Goal: Information Seeking & Learning: Find specific fact

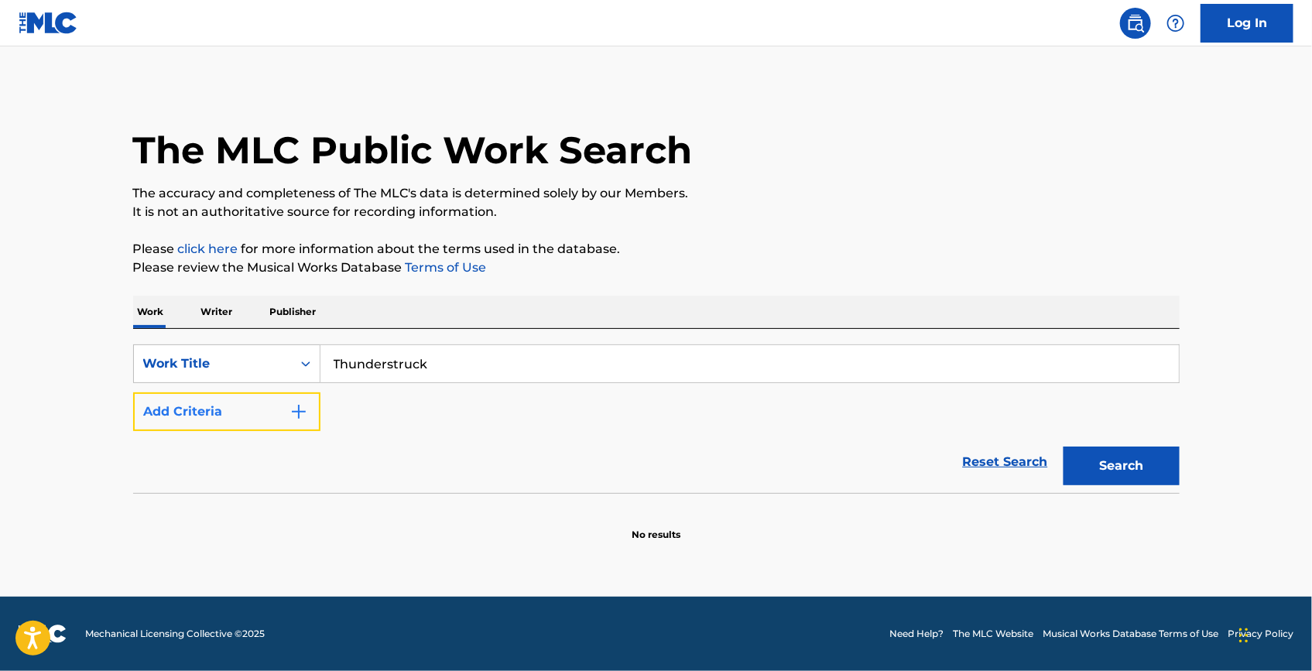
click at [253, 401] on button "Add Criteria" at bounding box center [226, 412] width 187 height 39
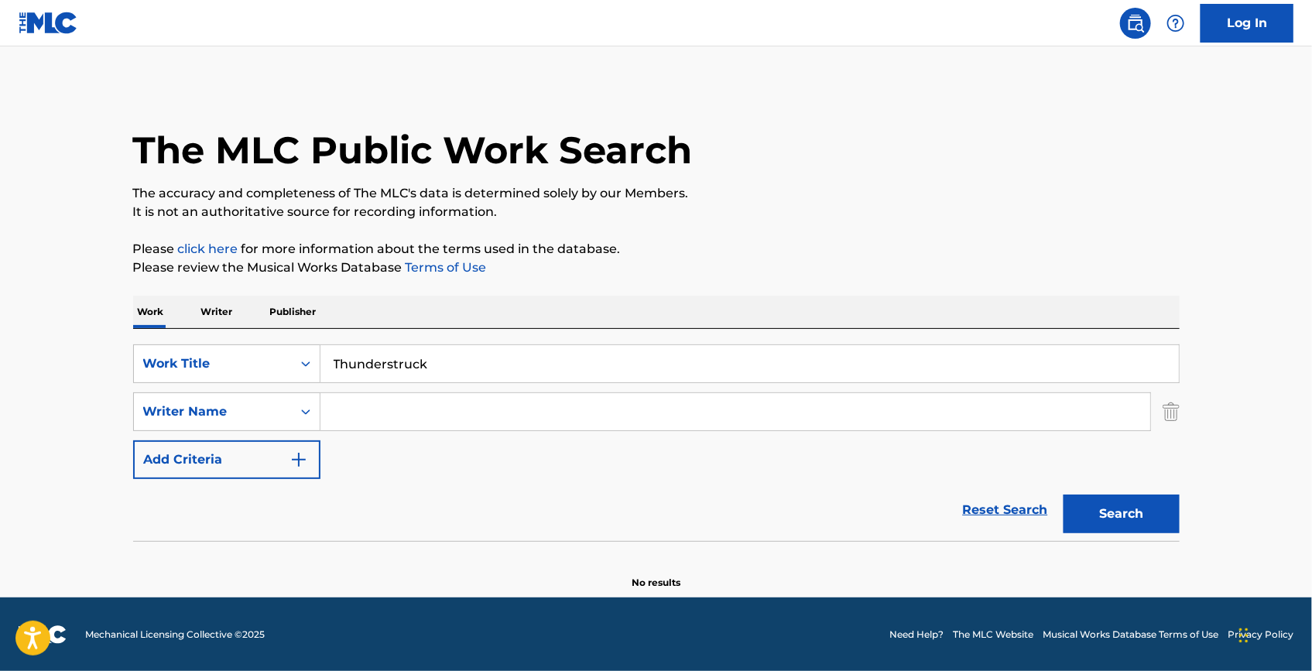
drag, startPoint x: 346, startPoint y: 408, endPoint x: 372, endPoint y: 413, distance: 26.7
click at [353, 410] on input "Search Form" at bounding box center [736, 411] width 830 height 37
paste input "Sprung Monkey"
type input "Sprung Monkey"
click at [1093, 500] on button "Search" at bounding box center [1122, 514] width 116 height 39
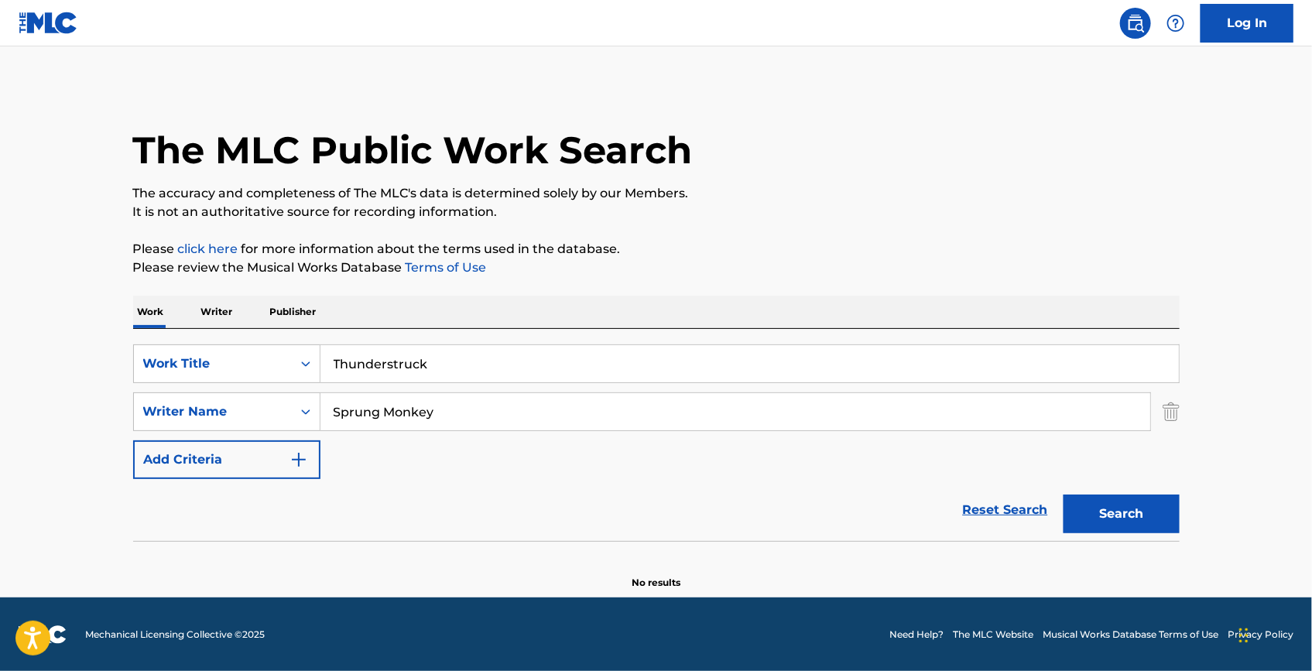
click at [613, 377] on input "Thunderstruck" at bounding box center [750, 363] width 859 height 37
paste input "Sprung Monkey"
drag, startPoint x: 615, startPoint y: 371, endPoint x: 159, endPoint y: 356, distance: 456.3
click at [159, 357] on div "SearchWithCriteriaa63c5185-acd6-4a28-a513-b5aa6f4f939f Work Title Thunderstruck…" at bounding box center [656, 364] width 1047 height 39
click at [575, 359] on input "Thunderstruck Sprung Monkey" at bounding box center [750, 363] width 859 height 37
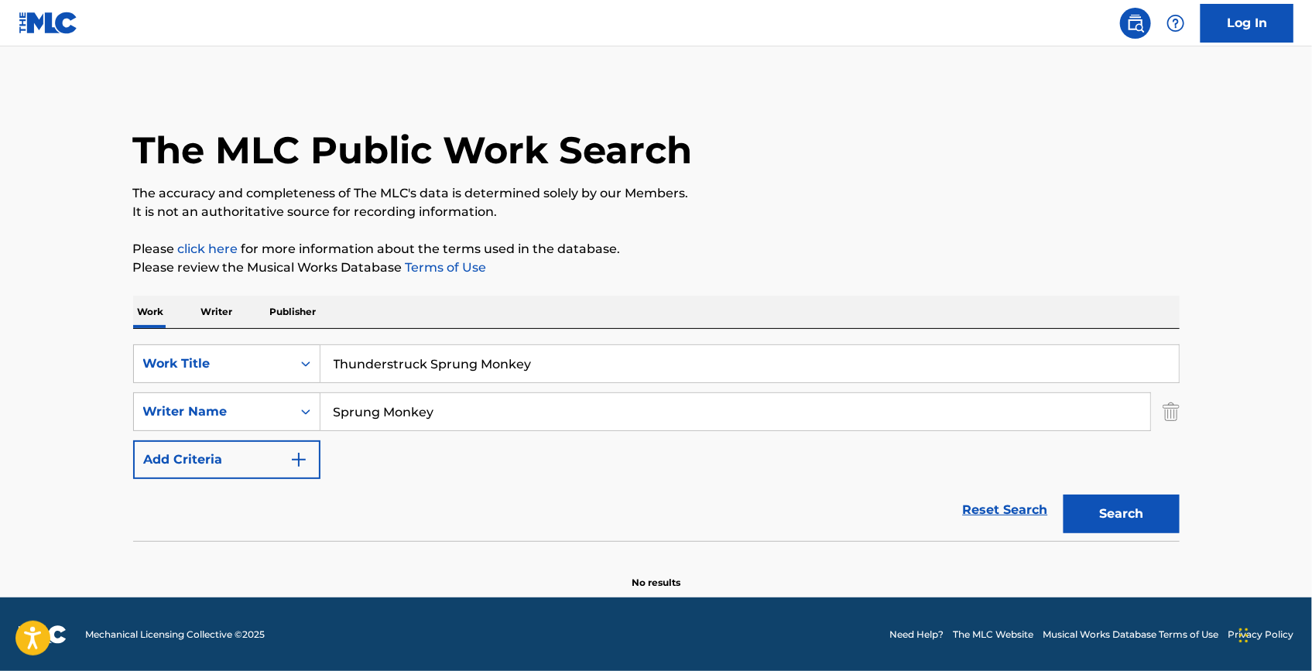
click at [565, 370] on input "Thunderstruck Sprung Monkey" at bounding box center [750, 363] width 859 height 37
drag, startPoint x: 565, startPoint y: 370, endPoint x: 444, endPoint y: 366, distance: 121.6
click at [444, 366] on input "Thunderstruck Sprung Monkey" at bounding box center [750, 363] width 859 height 37
type input "Thunderstruck"
drag, startPoint x: 286, startPoint y: 404, endPoint x: 185, endPoint y: 402, distance: 101.5
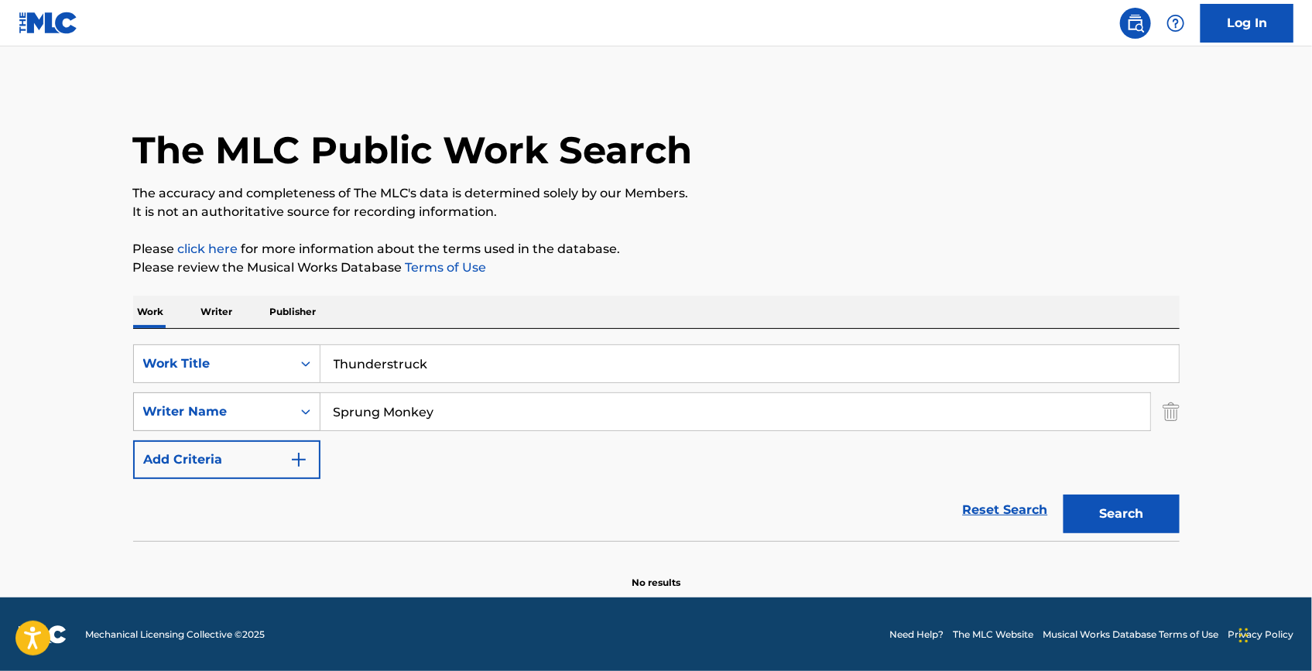
click at [185, 402] on div "SearchWithCriteriabf99c04a-6e0a-446c-b180-0e876d034e48 Writer Name Sprung Monkey" at bounding box center [656, 412] width 1047 height 39
paste input "Young"
type input "Young"
click at [1162, 503] on button "Search" at bounding box center [1122, 514] width 116 height 39
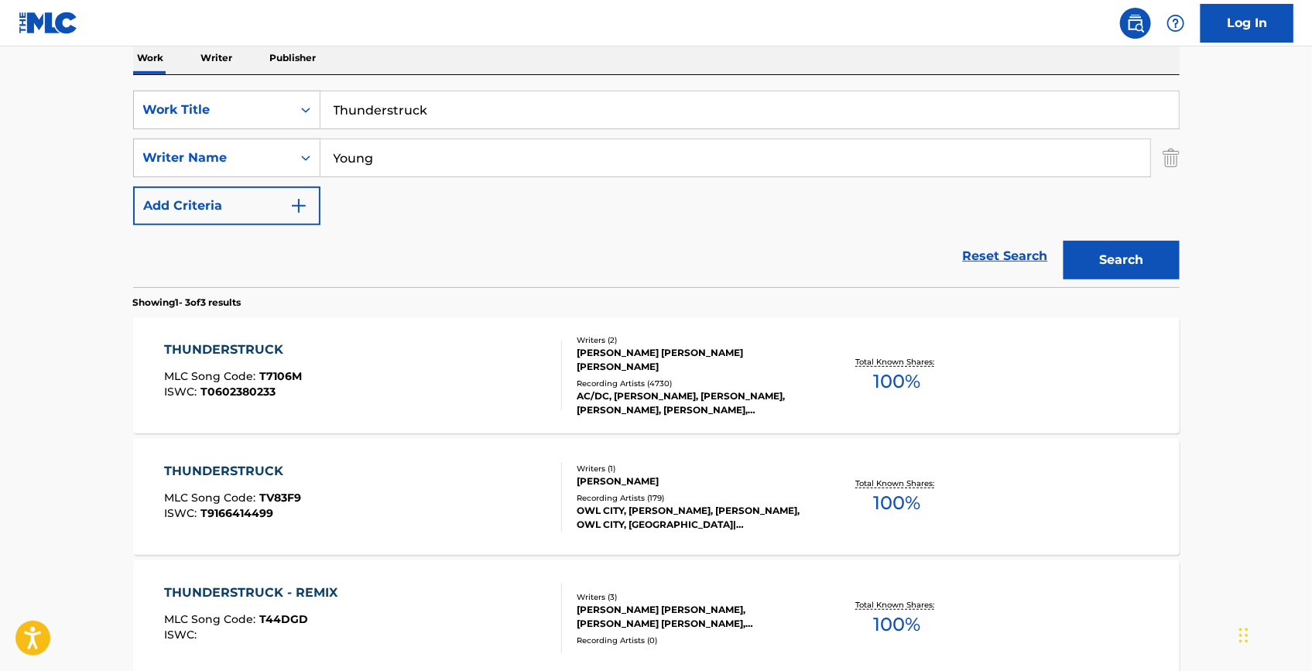
scroll to position [281, 0]
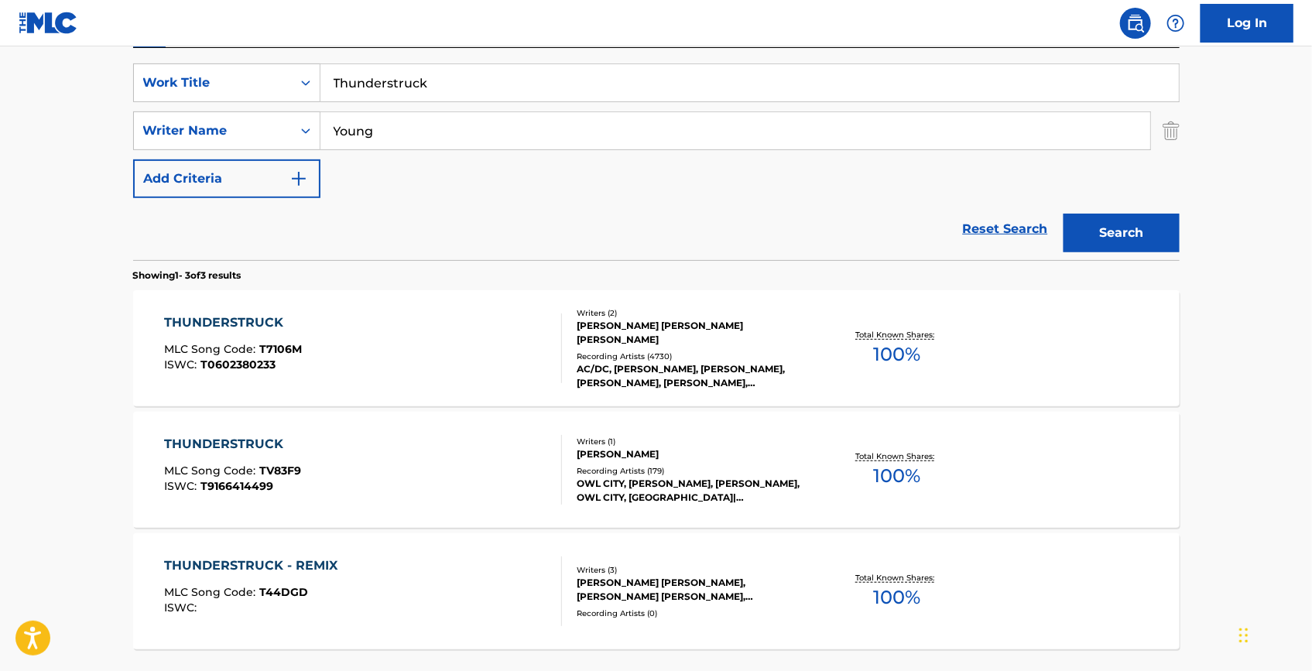
click at [245, 335] on div "THUNDERSTRUCK MLC Song Code : T7106M ISWC : T0602380233" at bounding box center [233, 349] width 138 height 70
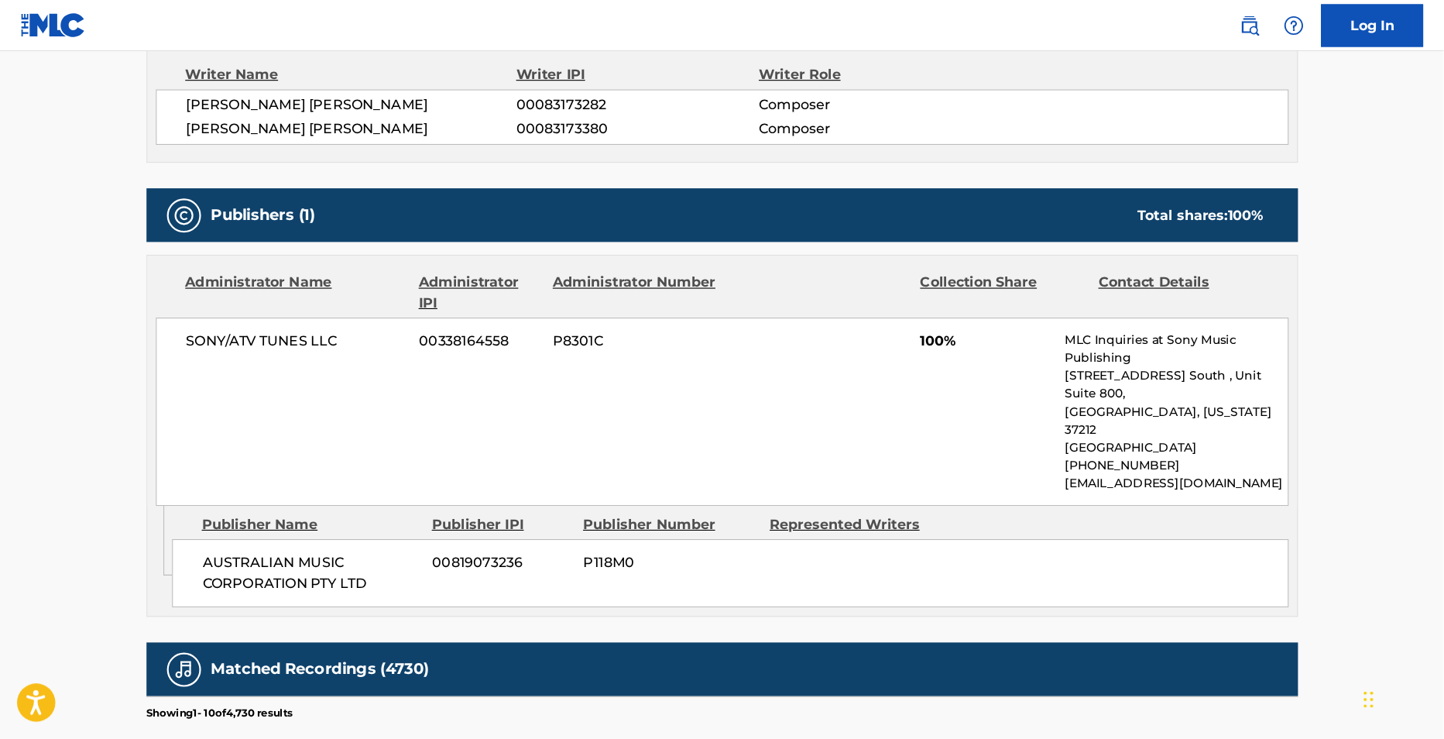
scroll to position [563, 0]
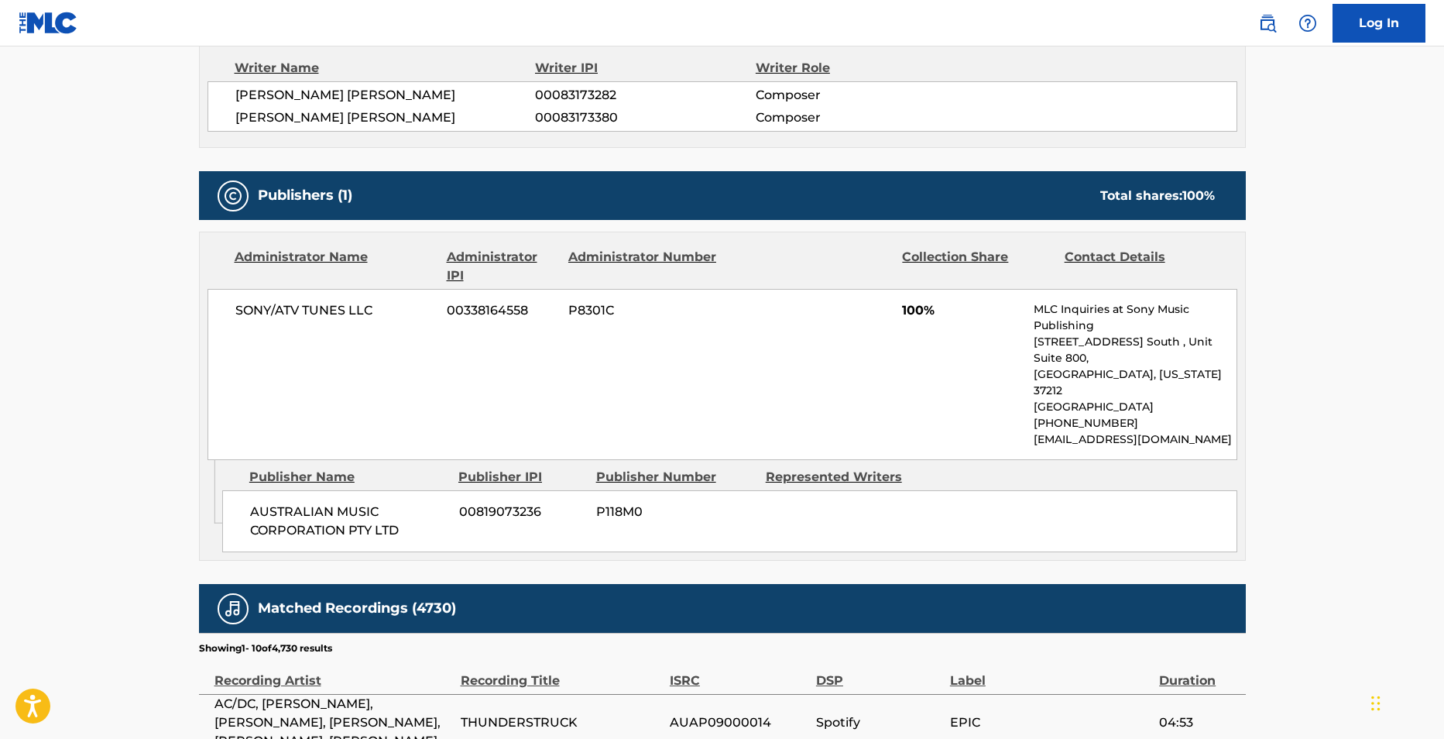
drag, startPoint x: 1298, startPoint y: 5, endPoint x: 394, endPoint y: 252, distance: 937.5
click at [395, 251] on div "Administrator Name" at bounding box center [335, 266] width 201 height 37
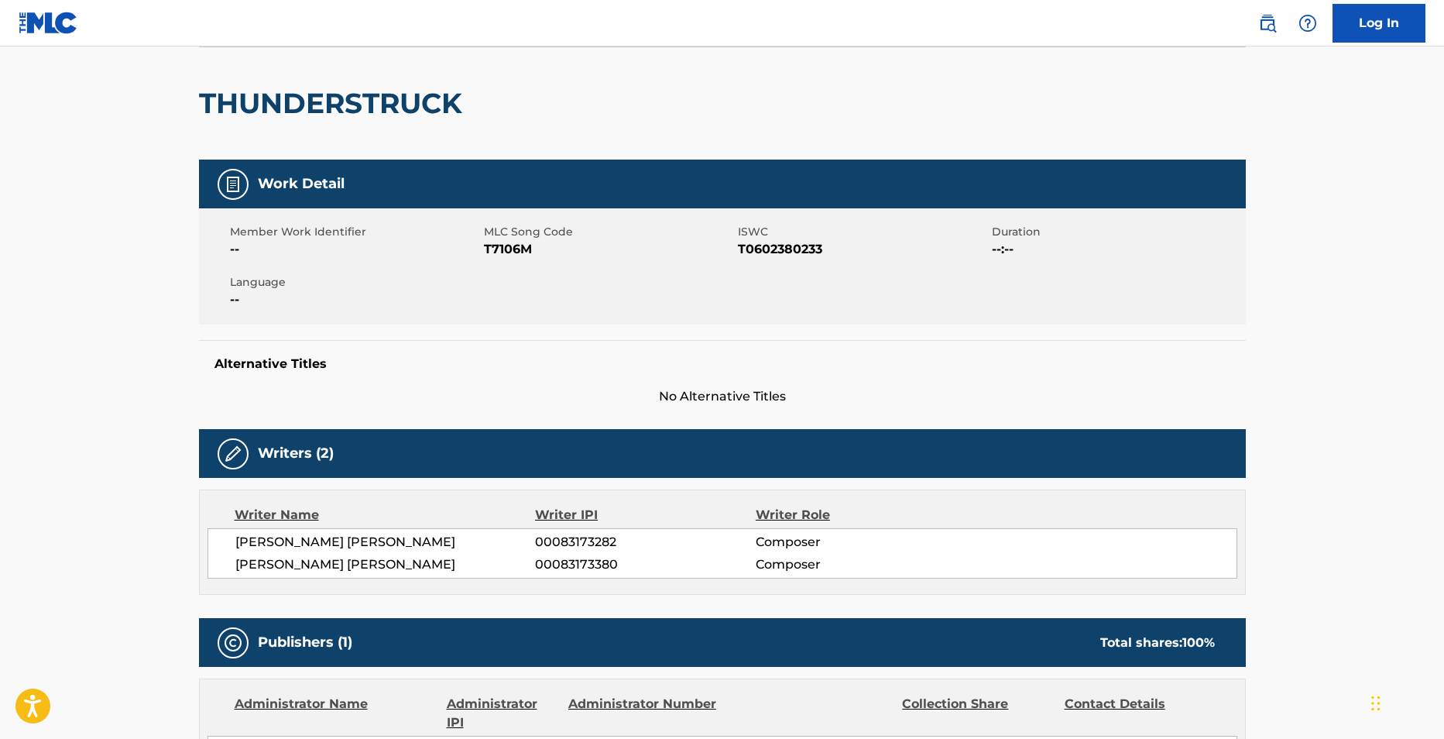
scroll to position [21, 0]
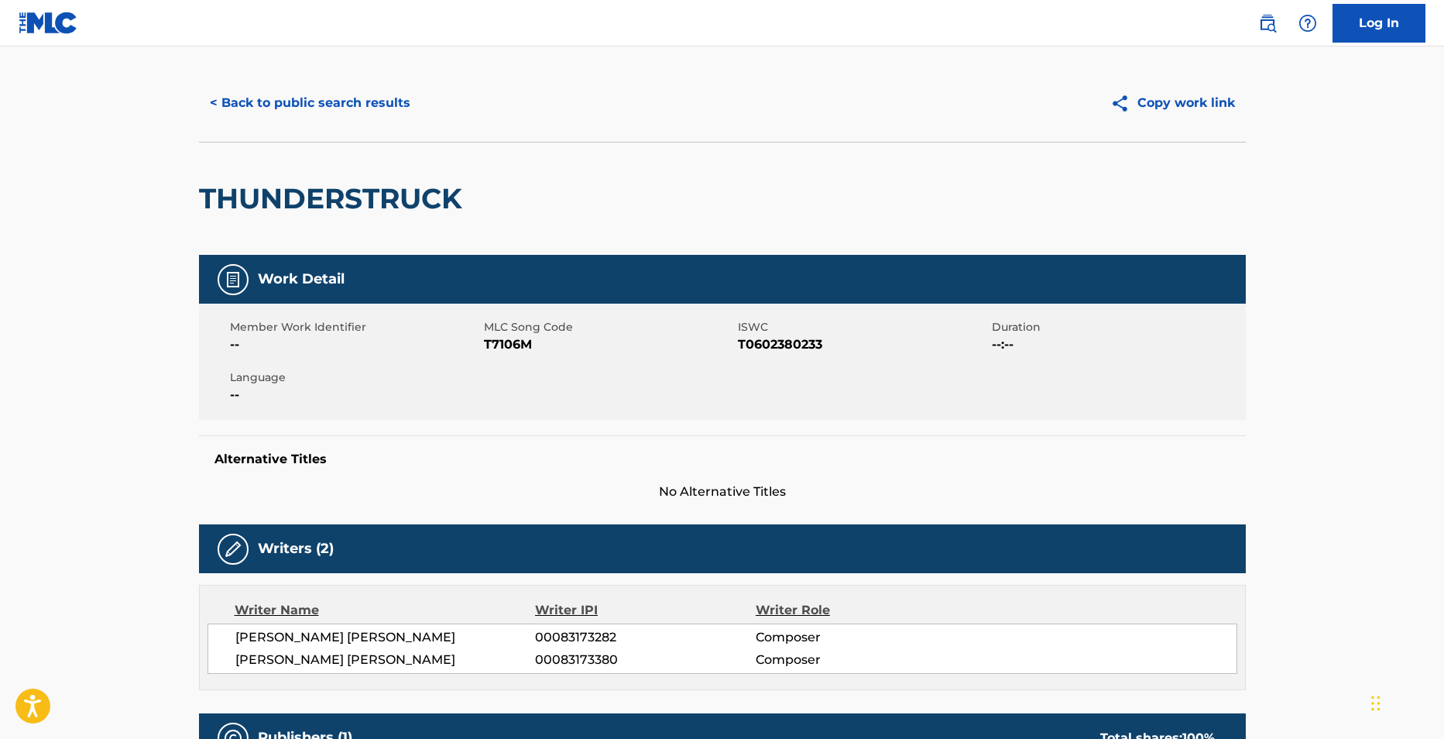
click at [523, 341] on span "T7106M" at bounding box center [609, 344] width 250 height 19
copy span "T7106M"
click at [753, 348] on span "T0602380233" at bounding box center [863, 344] width 250 height 19
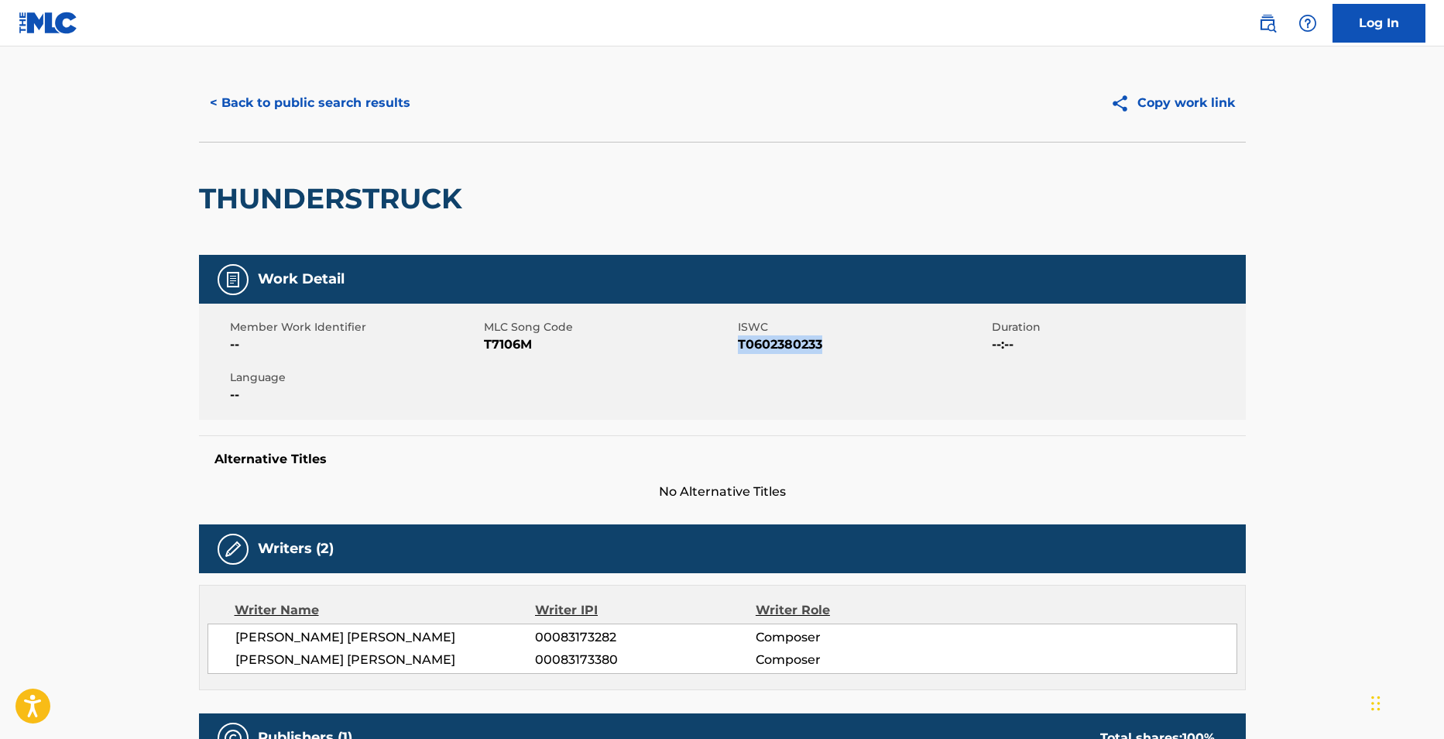
copy span "T0602380233"
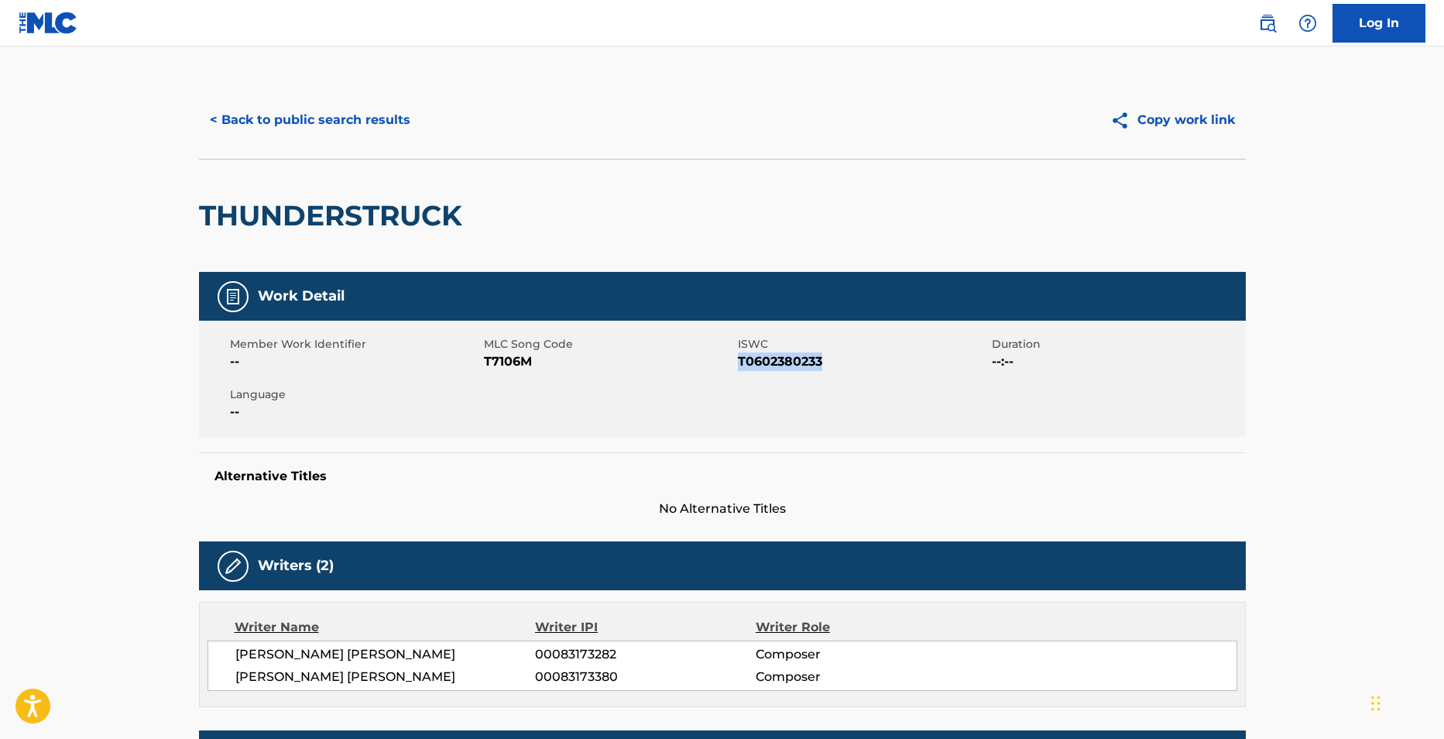
scroll to position [0, 0]
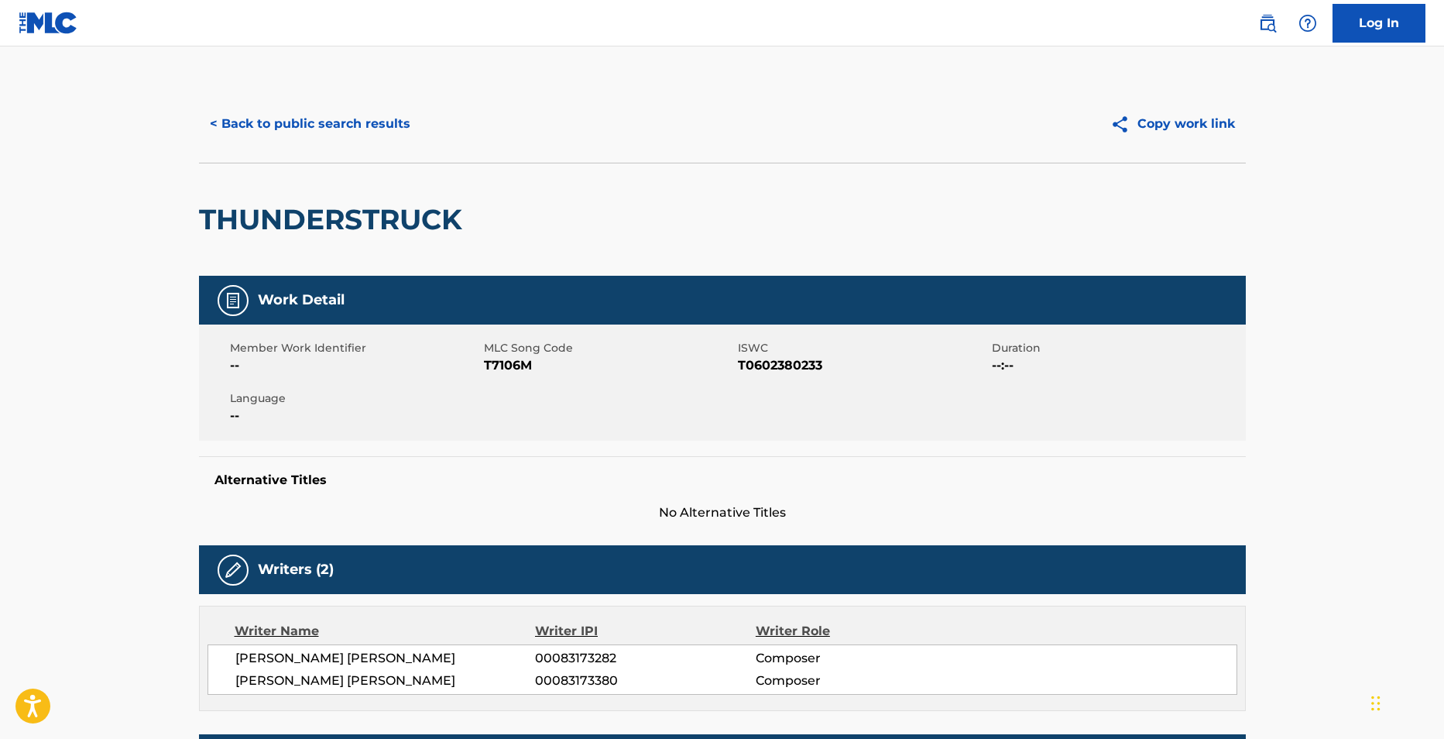
click at [300, 96] on div "< Back to public search results Copy work link" at bounding box center [722, 123] width 1047 height 77
click at [298, 117] on button "< Back to public search results" at bounding box center [310, 124] width 222 height 39
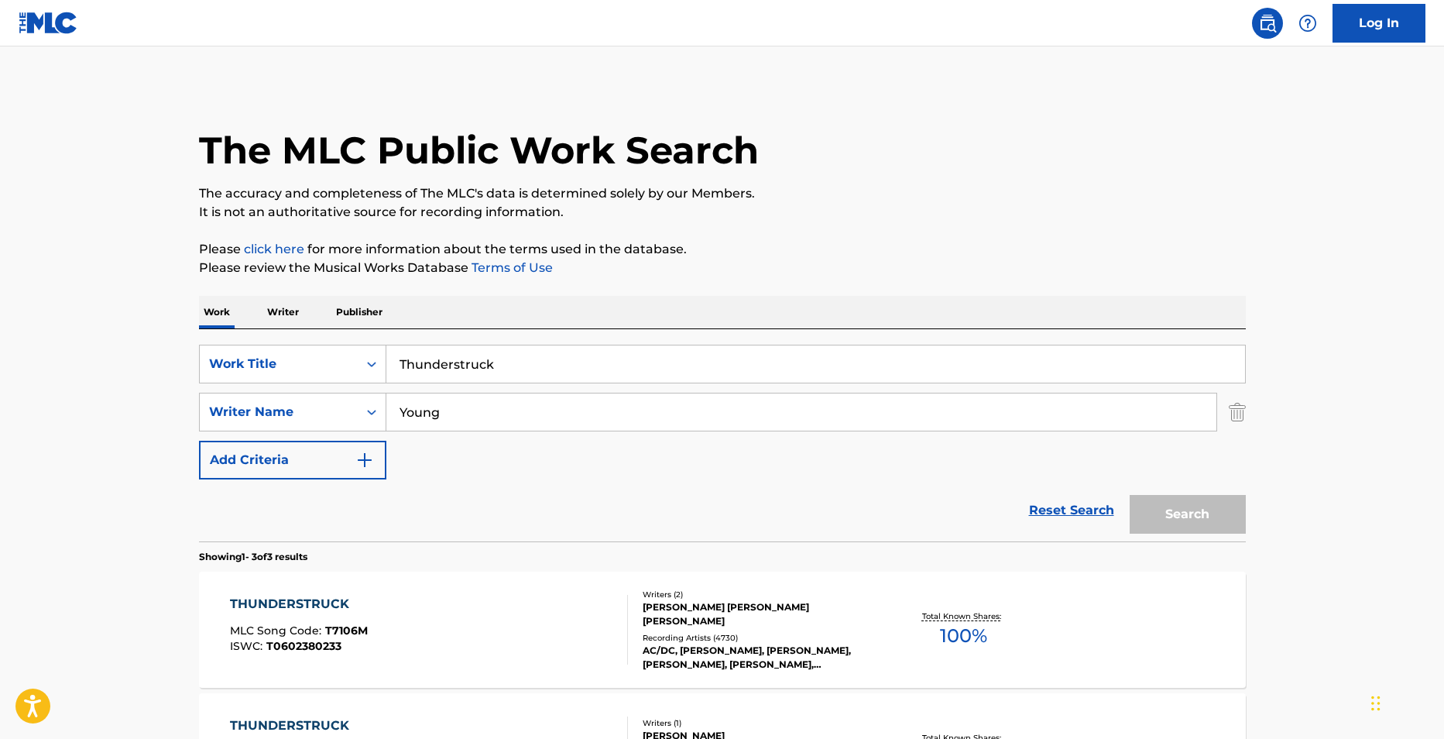
scroll to position [259, 0]
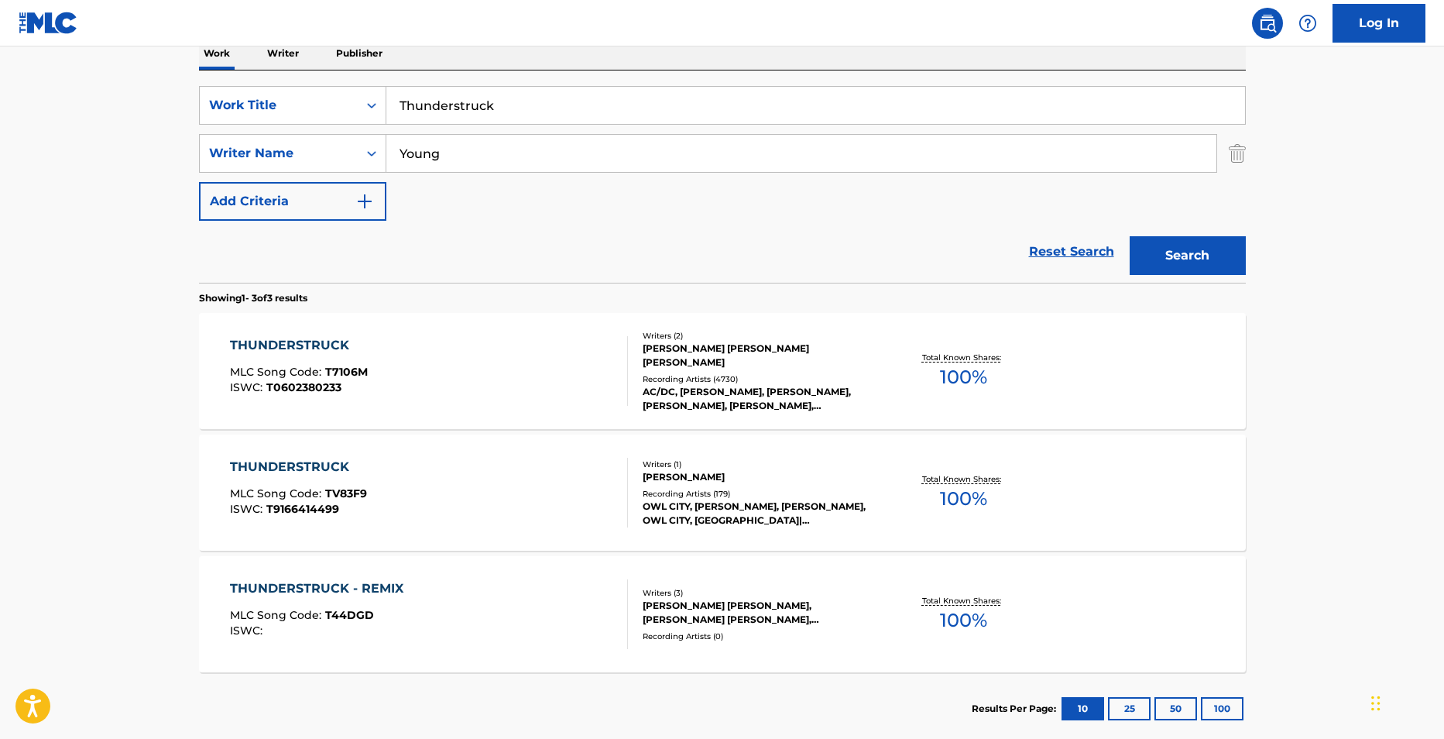
drag, startPoint x: 590, startPoint y: 95, endPoint x: 333, endPoint y: 75, distance: 257.8
click at [333, 75] on div "SearchWithCriteriaa63c5185-acd6-4a28-a513-b5aa6f4f939f Work Title Thunderstruck…" at bounding box center [722, 176] width 1047 height 212
paste input "Teen Competition"
type input "Teen Competition"
drag, startPoint x: 564, startPoint y: 140, endPoint x: 340, endPoint y: 122, distance: 225.3
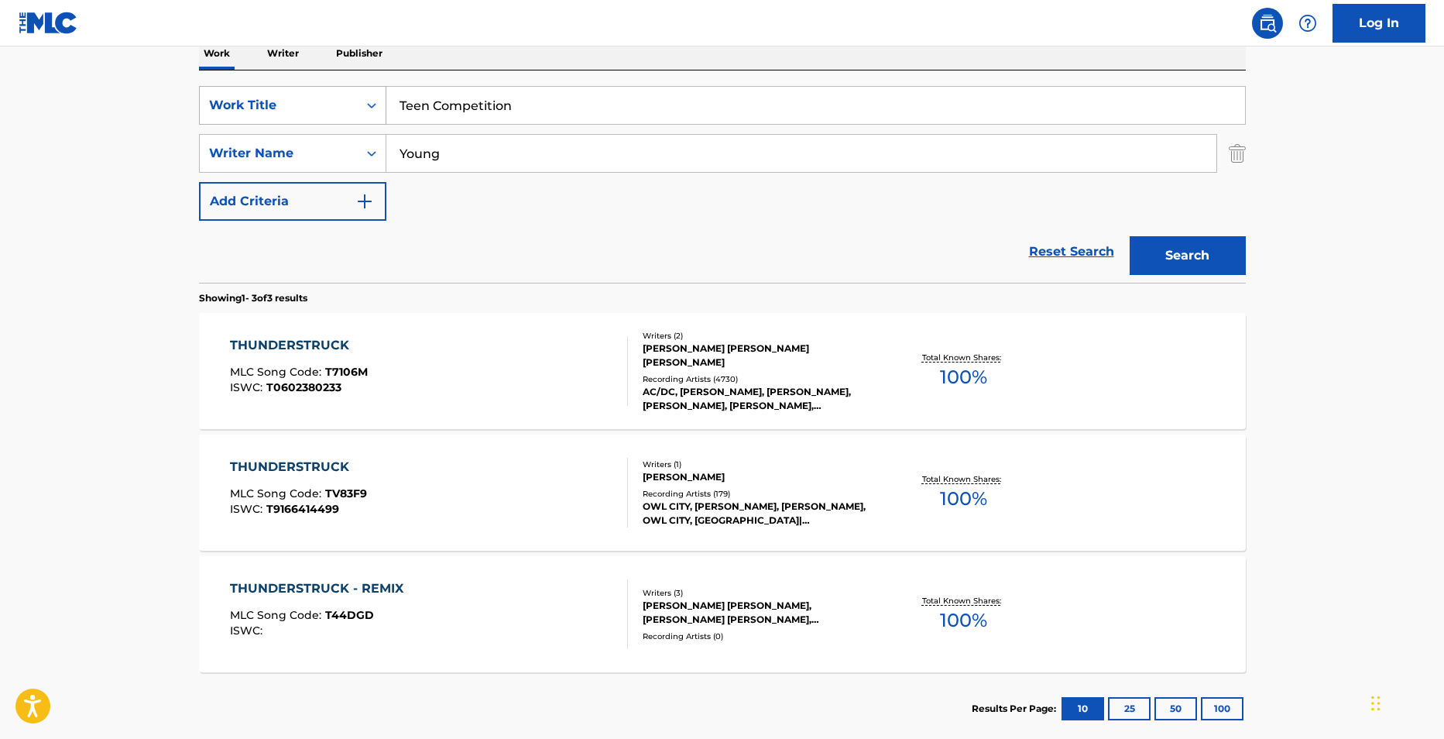
click at [340, 122] on div "SearchWithCriteriaa63c5185-acd6-4a28-a513-b5aa6f4f939f Work Title Teen Competit…" at bounding box center [722, 153] width 1047 height 135
paste input "[PERSON_NAME]"
type input "[PERSON_NAME]"
click at [1157, 245] on button "Search" at bounding box center [1188, 255] width 116 height 39
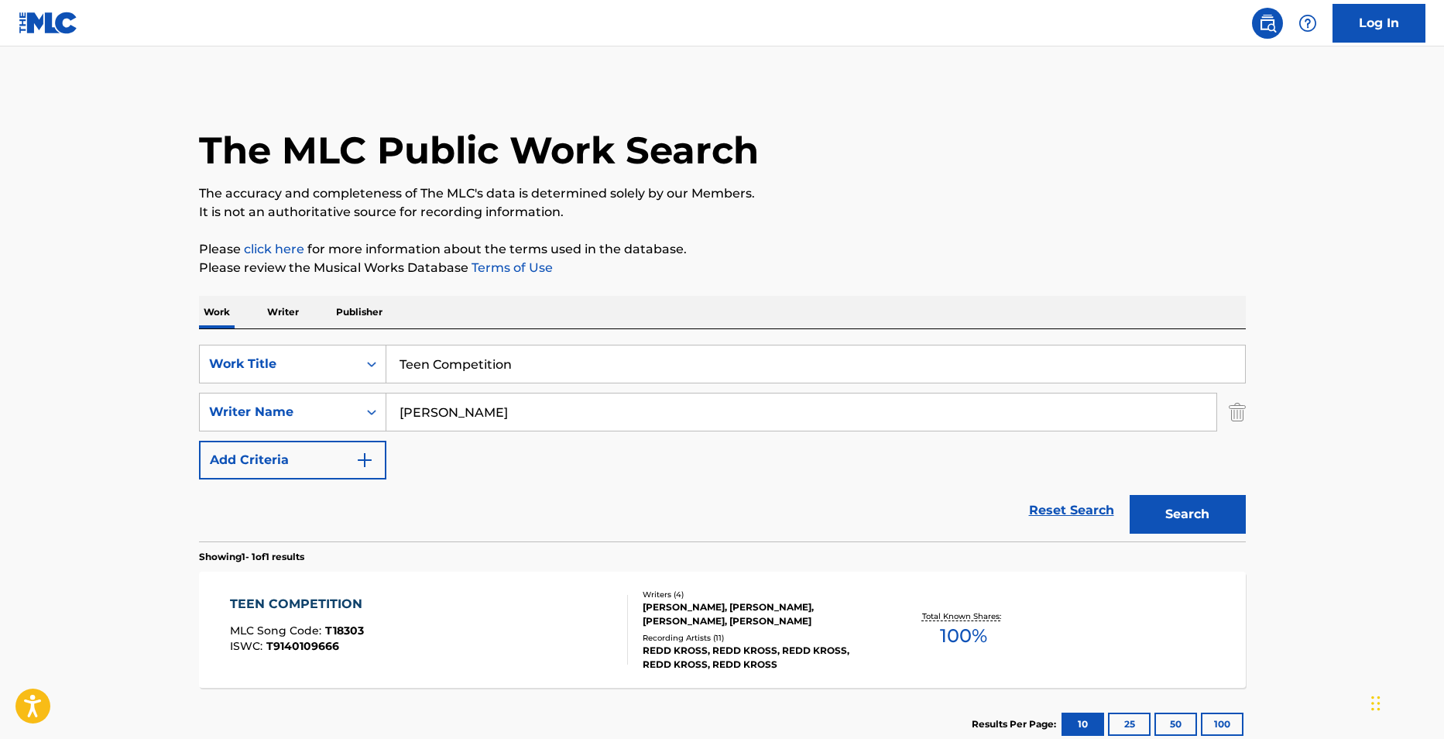
click at [595, 605] on div "TEEN COMPETITION MLC Song Code : T18303 ISWC : T9140109666" at bounding box center [429, 630] width 398 height 70
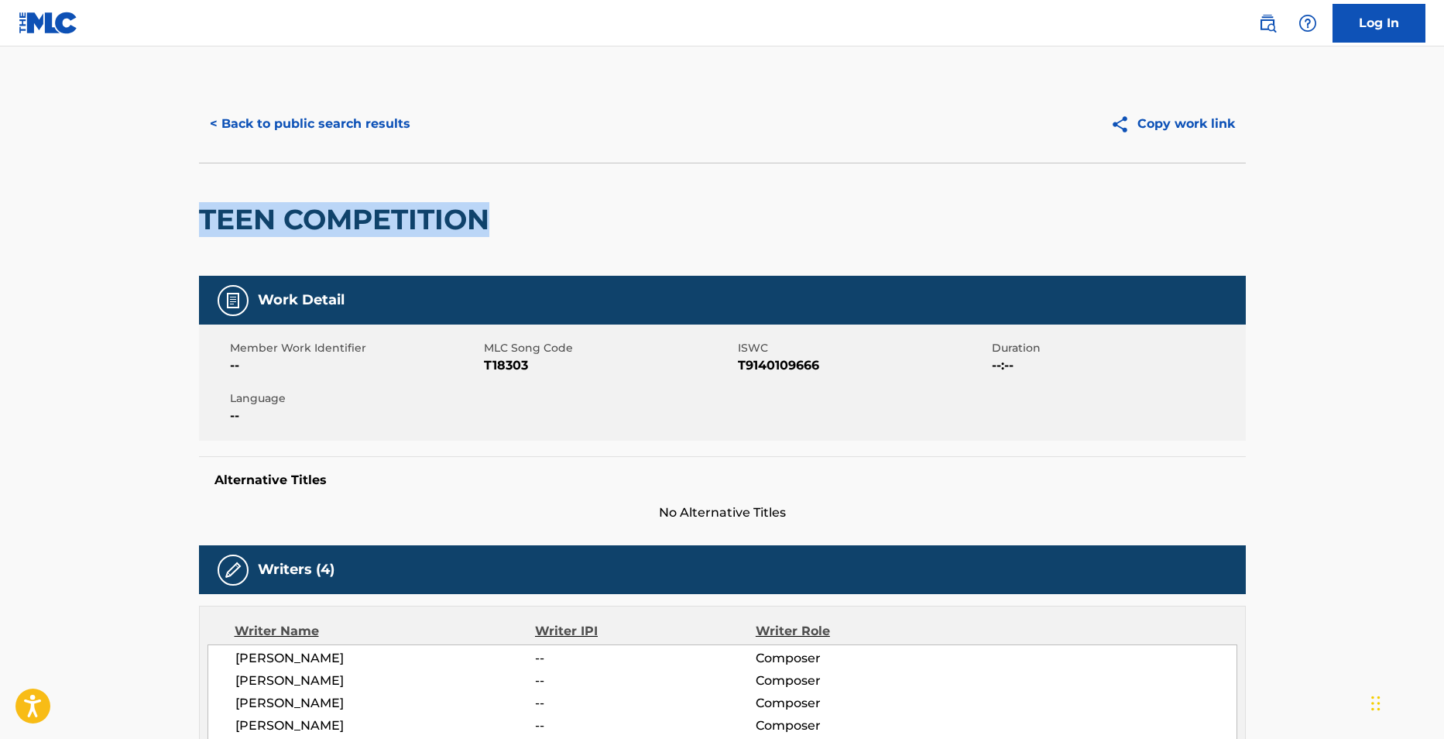
drag, startPoint x: 509, startPoint y: 221, endPoint x: 197, endPoint y: 221, distance: 312.0
copy h2 "TEEN COMPETITION"
click at [510, 368] on span "T18303" at bounding box center [609, 365] width 250 height 19
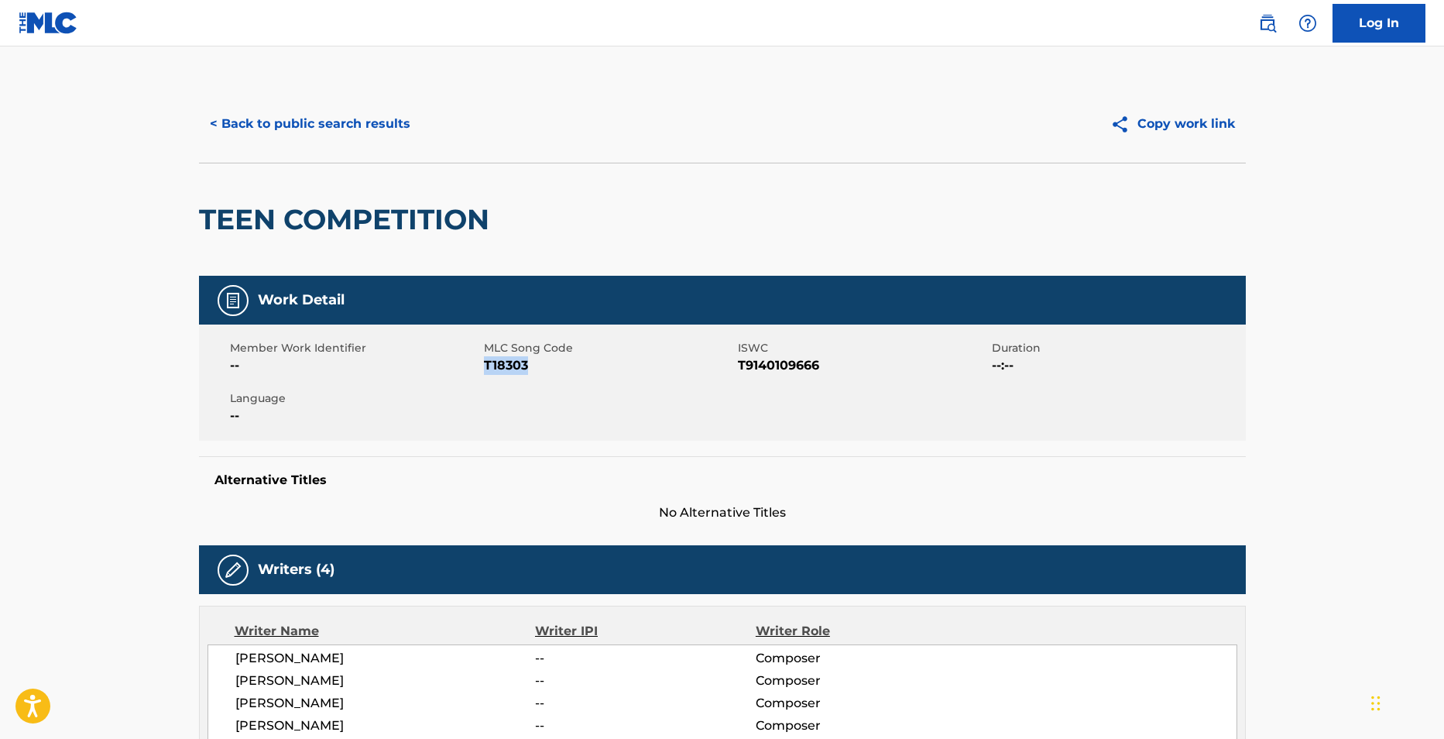
copy span "T18303"
click at [747, 368] on span "T9140109666" at bounding box center [863, 365] width 250 height 19
copy span "T9140109666"
click at [328, 113] on button "< Back to public search results" at bounding box center [310, 124] width 222 height 39
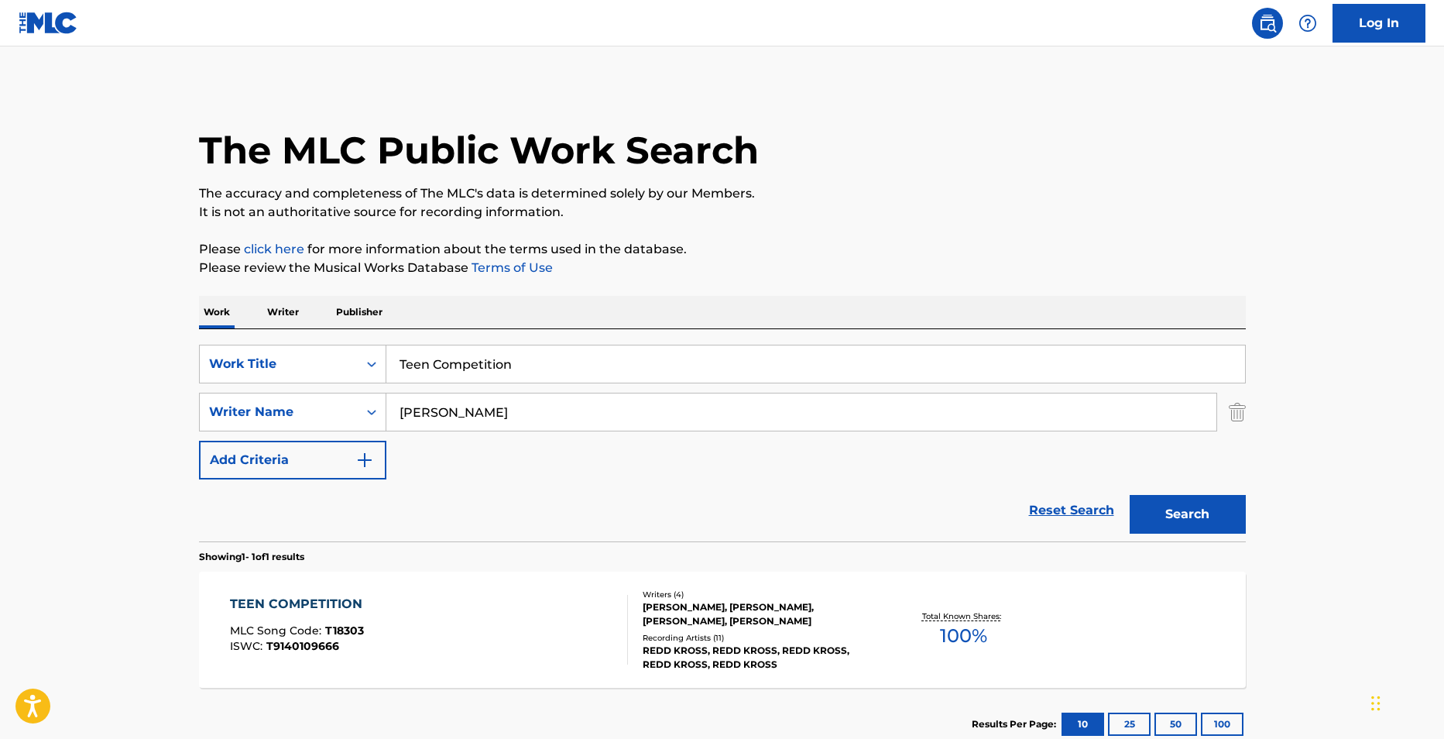
drag, startPoint x: 458, startPoint y: 407, endPoint x: 167, endPoint y: 180, distance: 368.5
click at [166, 264] on main "The MLC Public Work Search The accuracy and completeness of The MLC's data is d…" at bounding box center [722, 407] width 1444 height 722
paste input "[PERSON_NAME]"
type input "[PERSON_NAME]"
drag, startPoint x: 554, startPoint y: 374, endPoint x: 273, endPoint y: 331, distance: 285.0
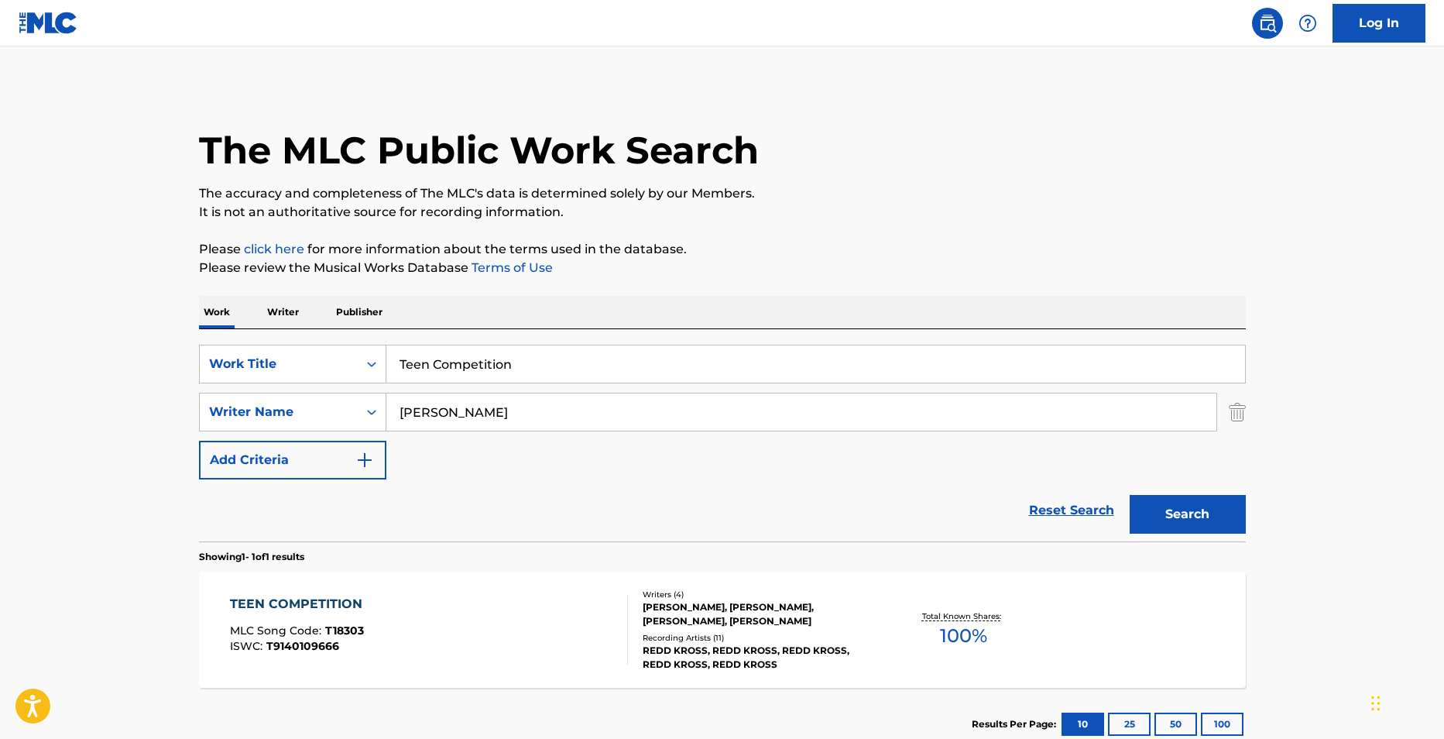
click at [273, 331] on div "SearchWithCriteriaa63c5185-acd6-4a28-a513-b5aa6f4f939f Work Title Teen Competit…" at bounding box center [722, 435] width 1047 height 212
paste input "Varsity Blue"
type input "Varsity Blue"
click at [1197, 521] on button "Search" at bounding box center [1188, 514] width 116 height 39
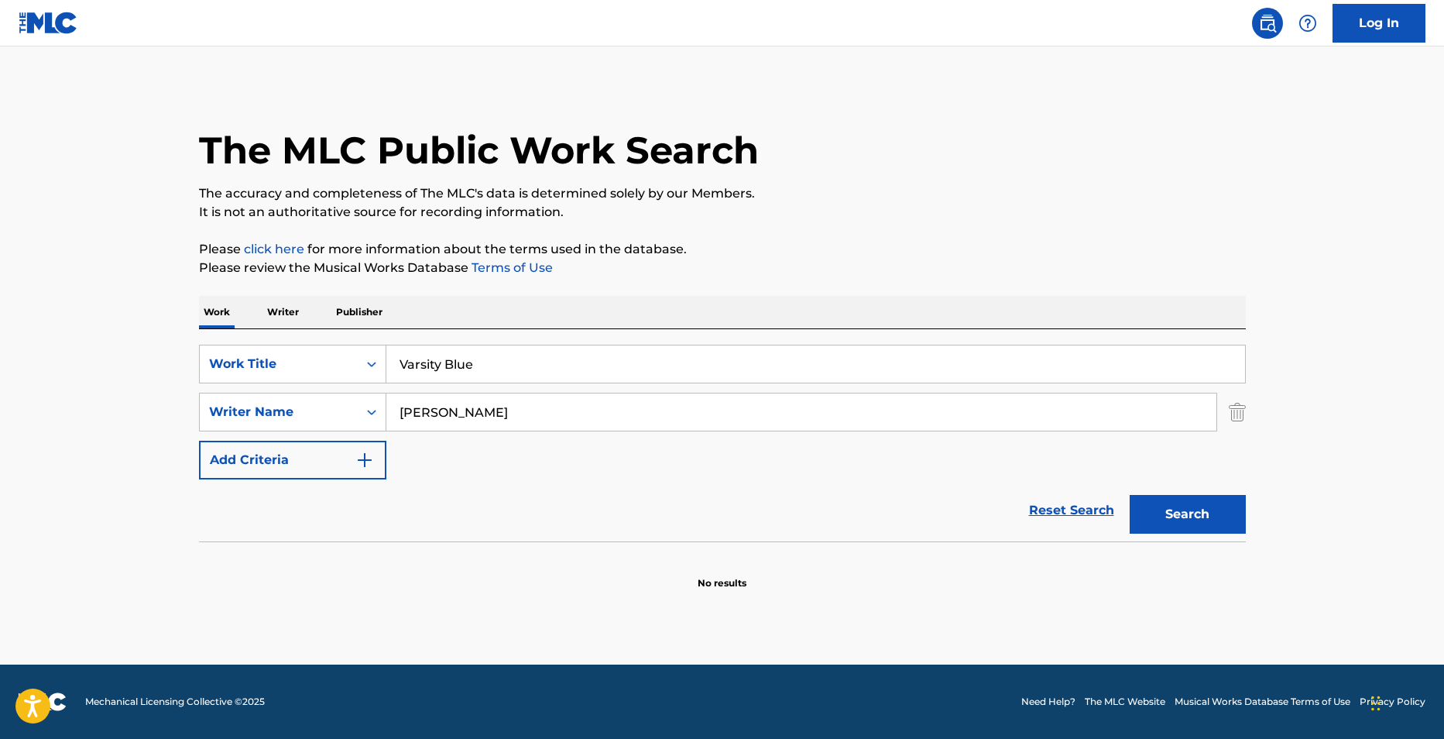
drag, startPoint x: 589, startPoint y: 404, endPoint x: 185, endPoint y: 396, distance: 404.2
click at [185, 396] on div "The MLC Public Work Search The accuracy and completeness of The MLC's data is d…" at bounding box center [722, 337] width 1084 height 505
click at [1130, 495] on button "Search" at bounding box center [1188, 514] width 116 height 39
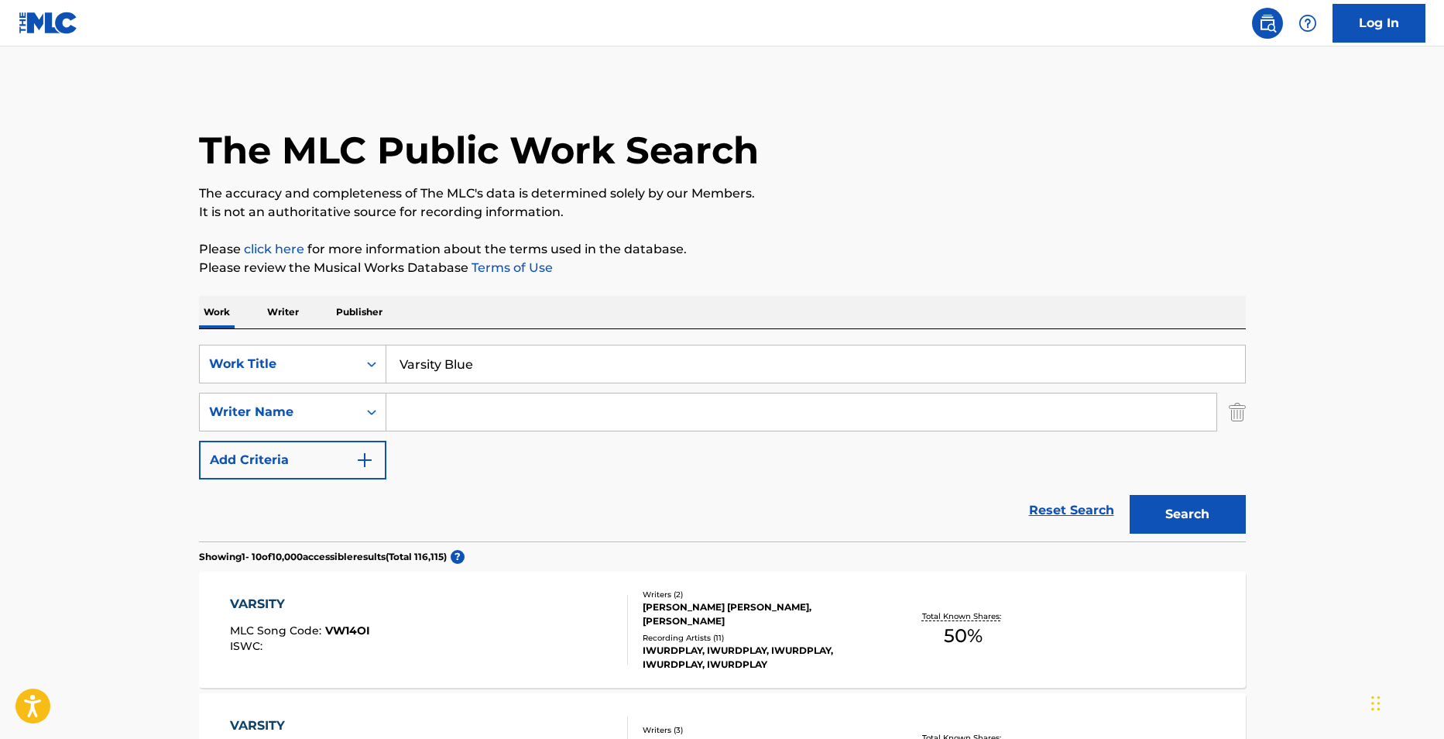
drag, startPoint x: 261, startPoint y: 331, endPoint x: 206, endPoint y: 319, distance: 56.4
paste input "She Blinded Me With Scienc"
type input "She Blinded Me With Science"
click at [565, 418] on input "Search Form" at bounding box center [801, 411] width 830 height 37
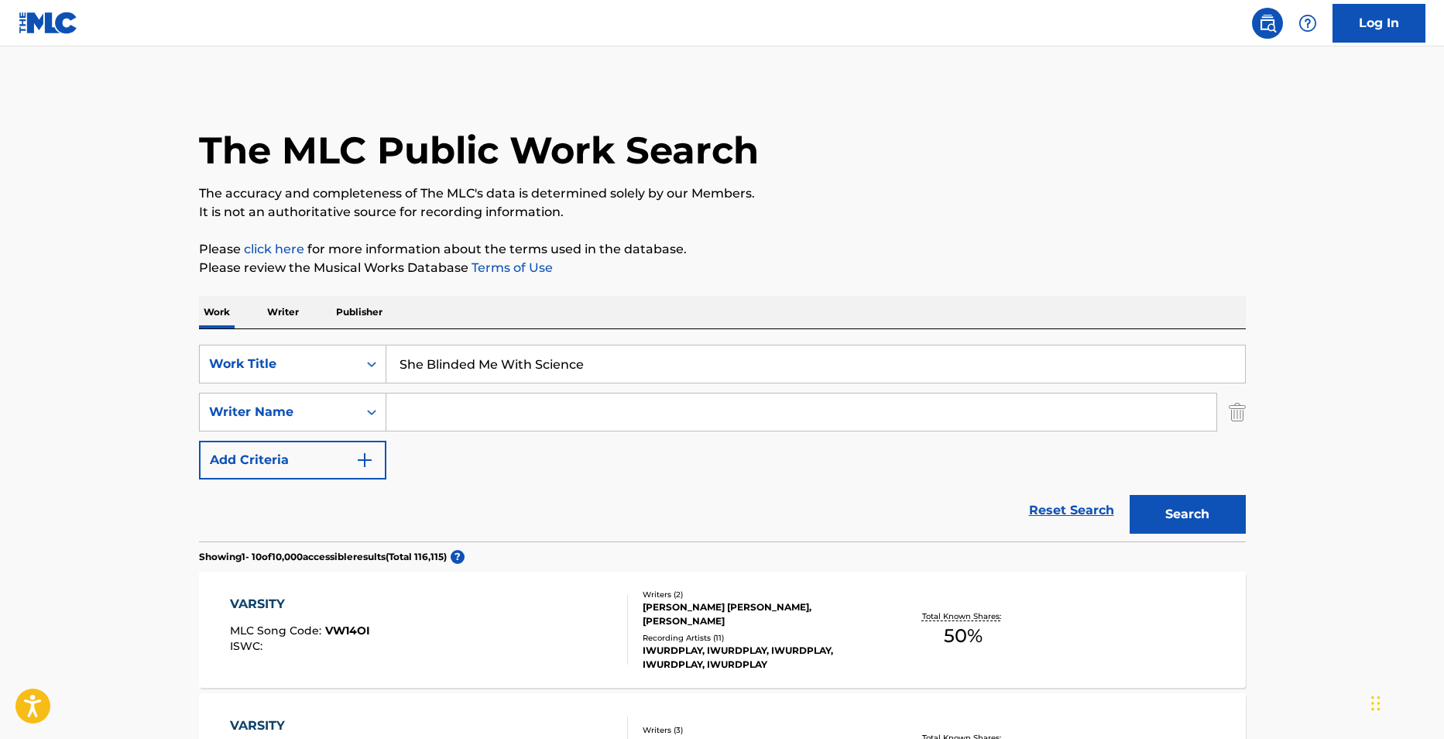
paste input "[PERSON_NAME]"
type input "[PERSON_NAME]"
click at [1154, 513] on button "Search" at bounding box center [1188, 514] width 116 height 39
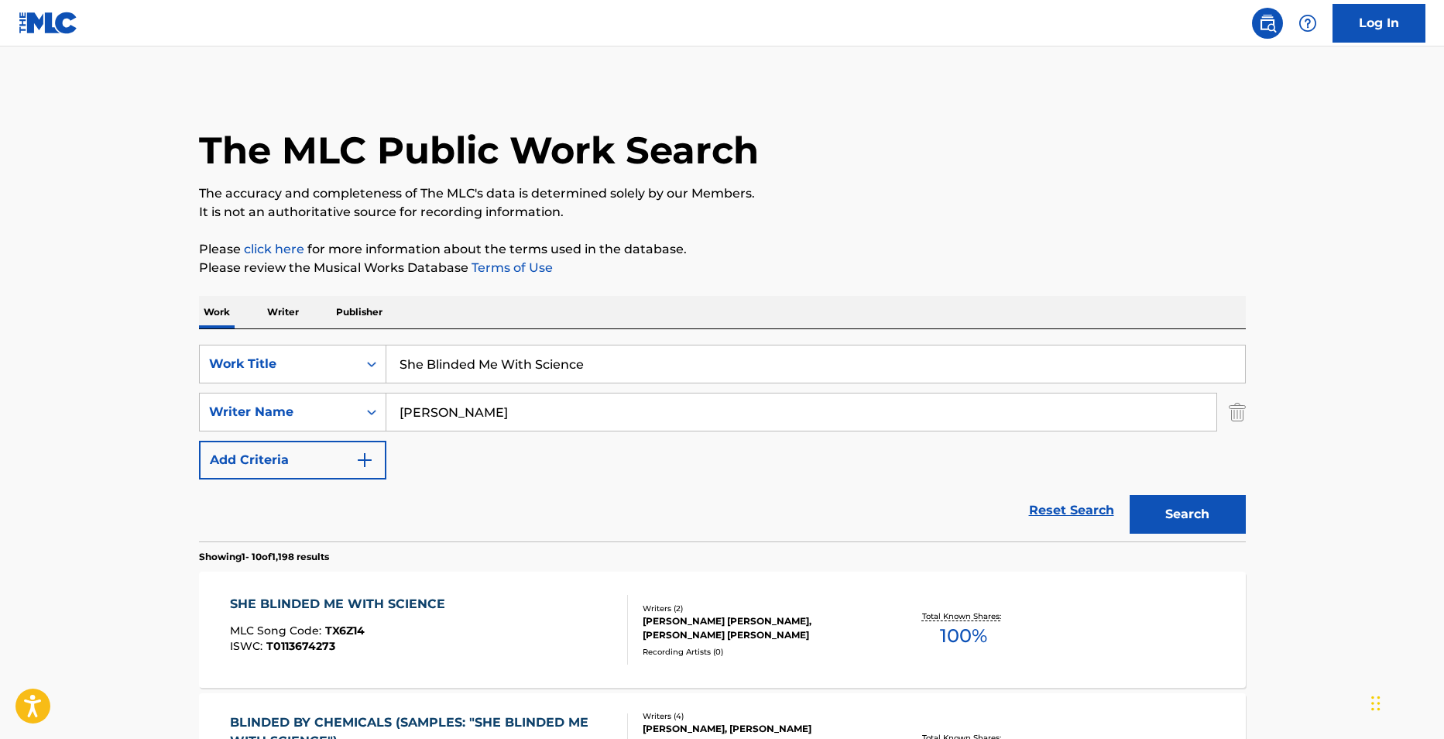
click at [378, 610] on div "SHE BLINDED ME WITH SCIENCE" at bounding box center [341, 604] width 223 height 19
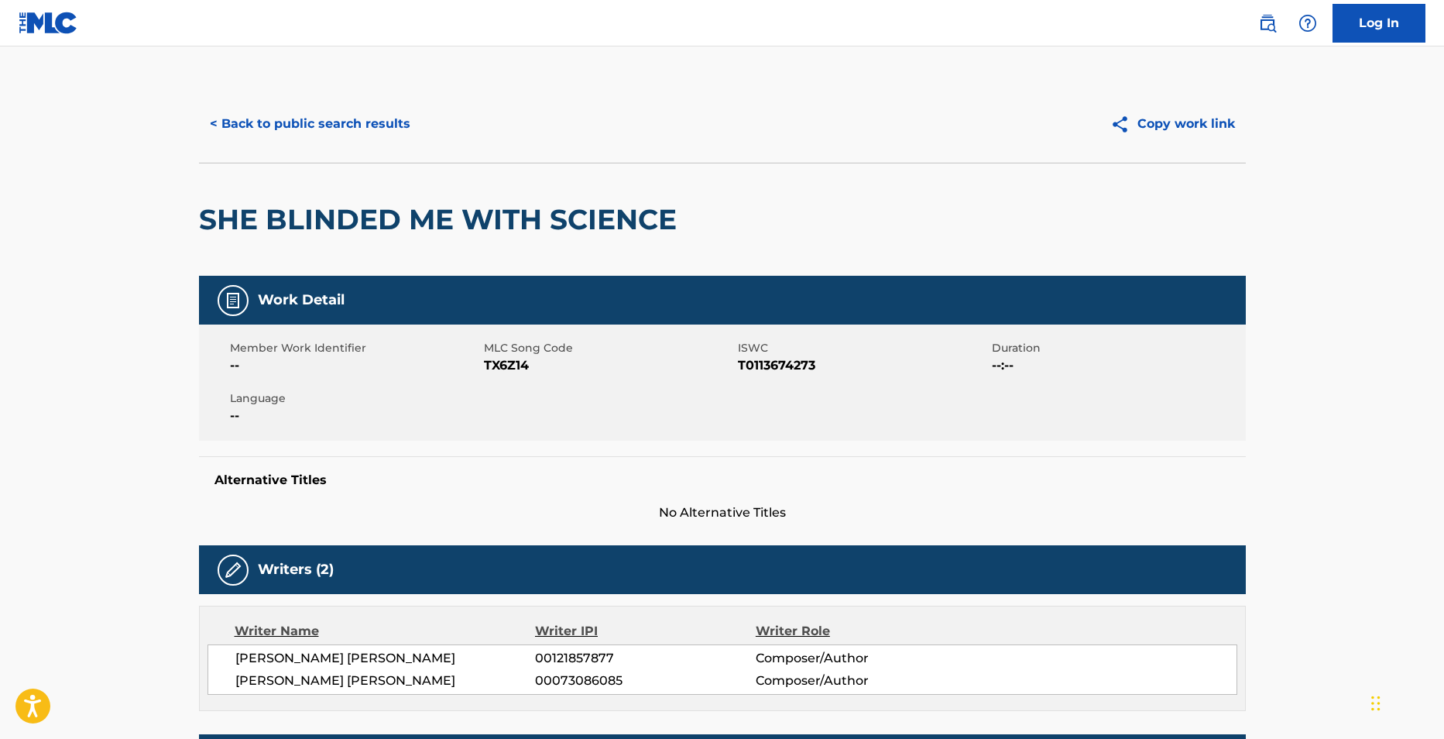
click at [492, 360] on span "TX6Z14" at bounding box center [609, 365] width 250 height 19
copy span "TX6Z14"
click at [746, 363] on span "T0113674273" at bounding box center [863, 365] width 250 height 19
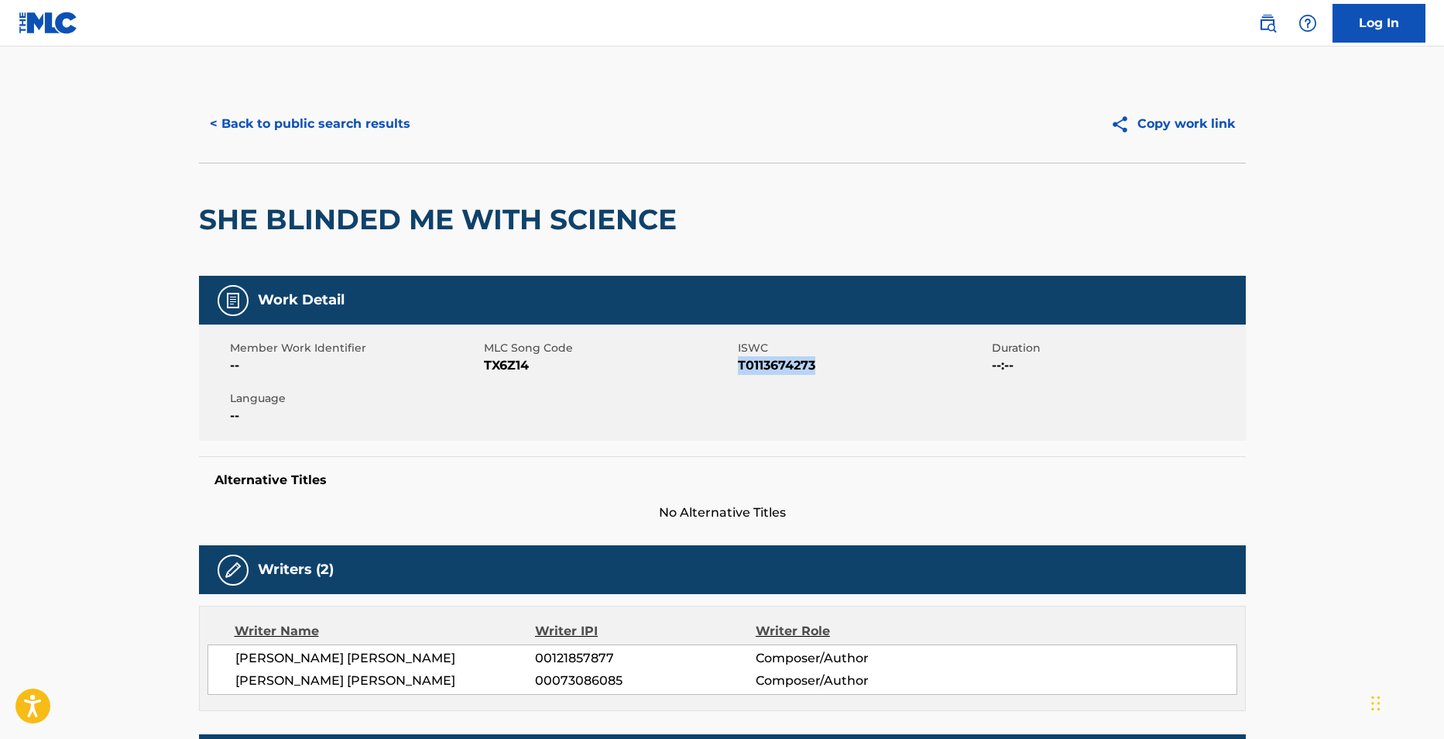
copy span "T0113674273"
click at [399, 114] on button "< Back to public search results" at bounding box center [310, 124] width 222 height 39
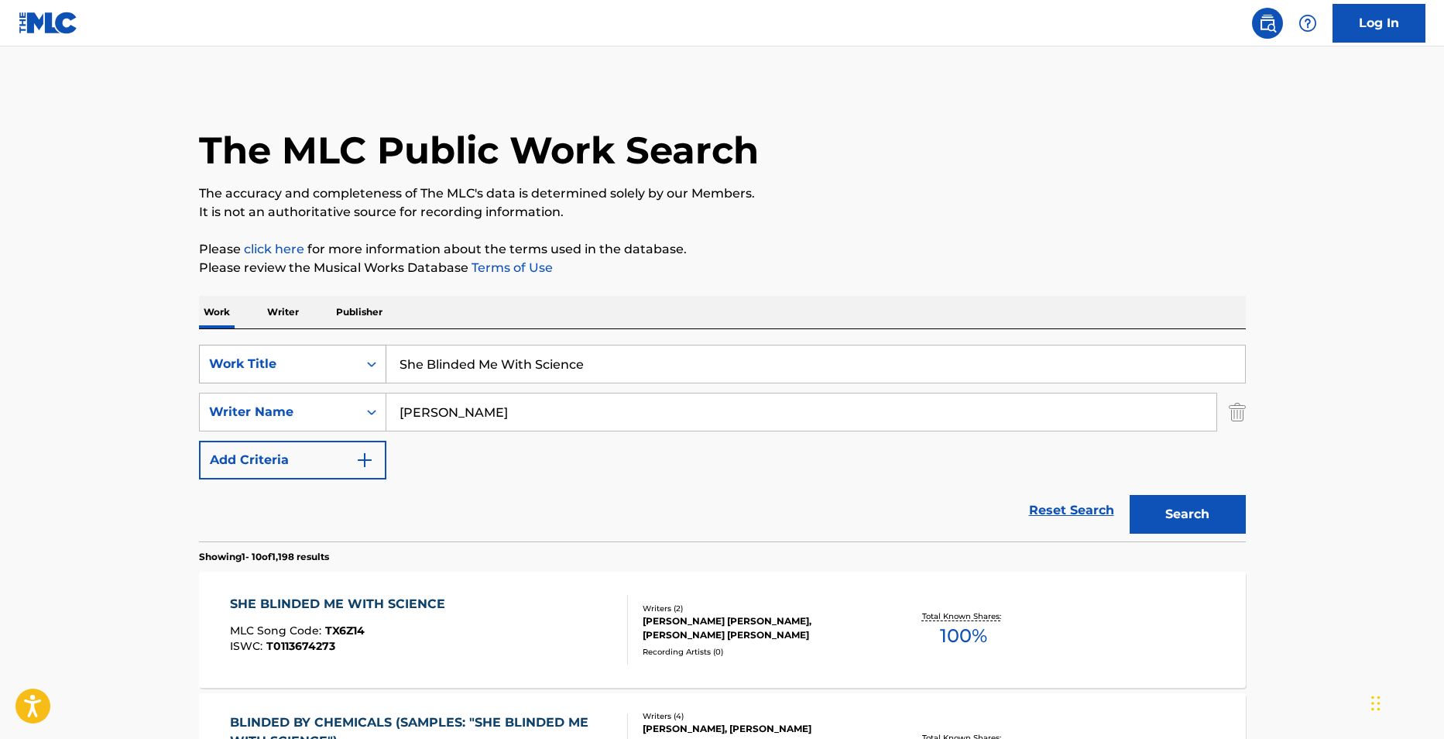
drag, startPoint x: 610, startPoint y: 361, endPoint x: 277, endPoint y: 355, distance: 333.0
click at [277, 355] on div "SearchWithCriteriaa63c5185-acd6-4a28-a513-b5aa6f4f939f Work Title She Blinded M…" at bounding box center [722, 364] width 1047 height 39
paste input "Cruel Summer"
type input "Cruel Summer"
drag, startPoint x: 488, startPoint y: 413, endPoint x: 323, endPoint y: 410, distance: 164.9
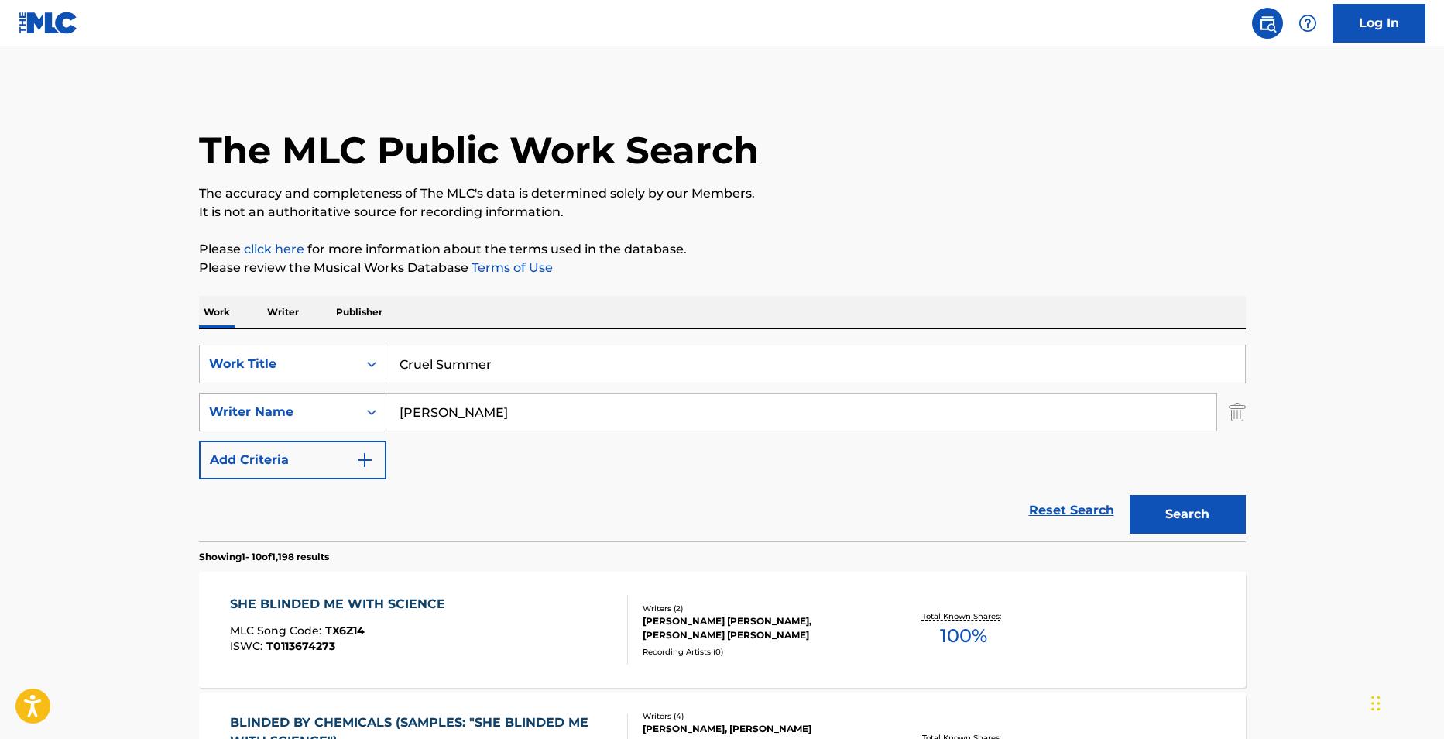
click at [323, 410] on div "SearchWithCriteriabf99c04a-6e0a-446c-b180-0e876d034e48 Writer Name [PERSON_NAME]" at bounding box center [722, 412] width 1047 height 39
paste input "DALLIN"
type input "DALLIN"
click at [1130, 495] on button "Search" at bounding box center [1188, 514] width 116 height 39
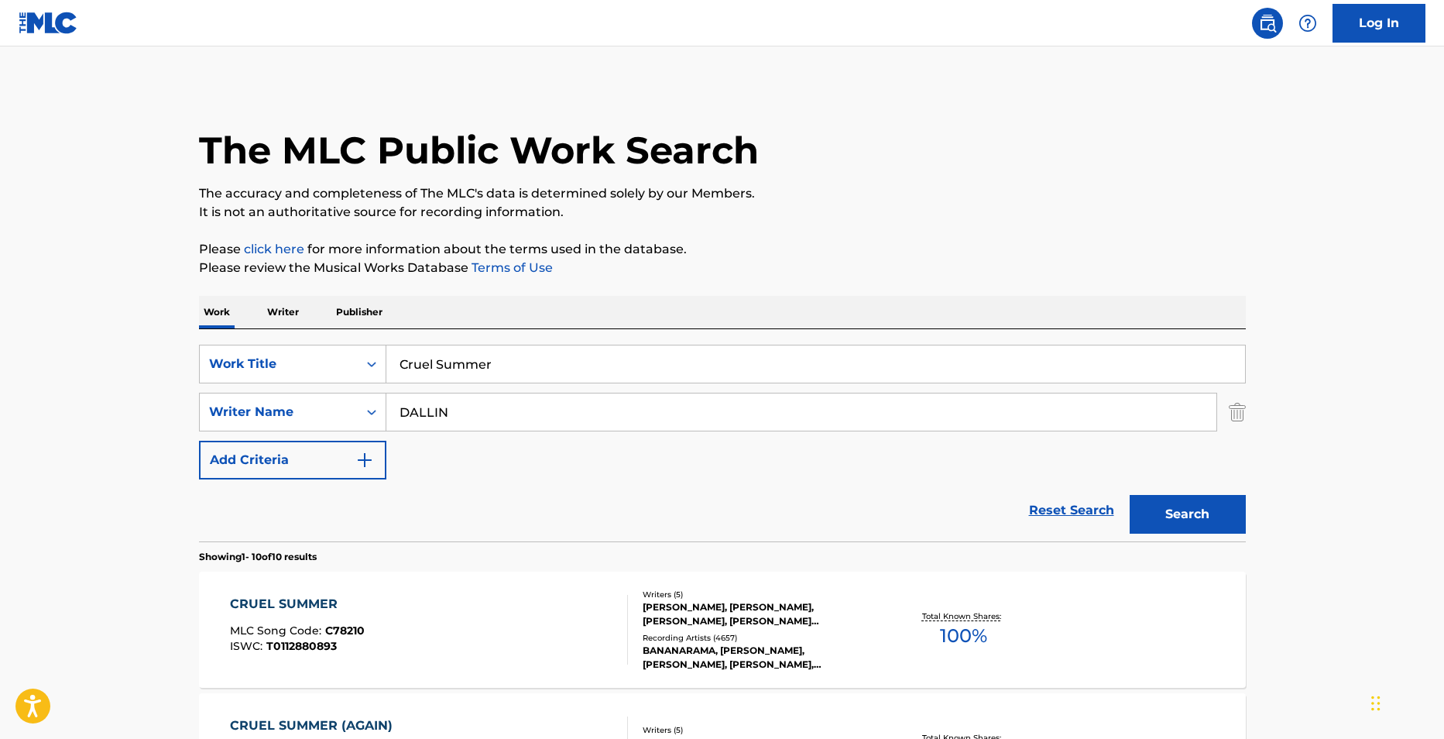
click at [1201, 486] on div "Search" at bounding box center [1184, 510] width 124 height 62
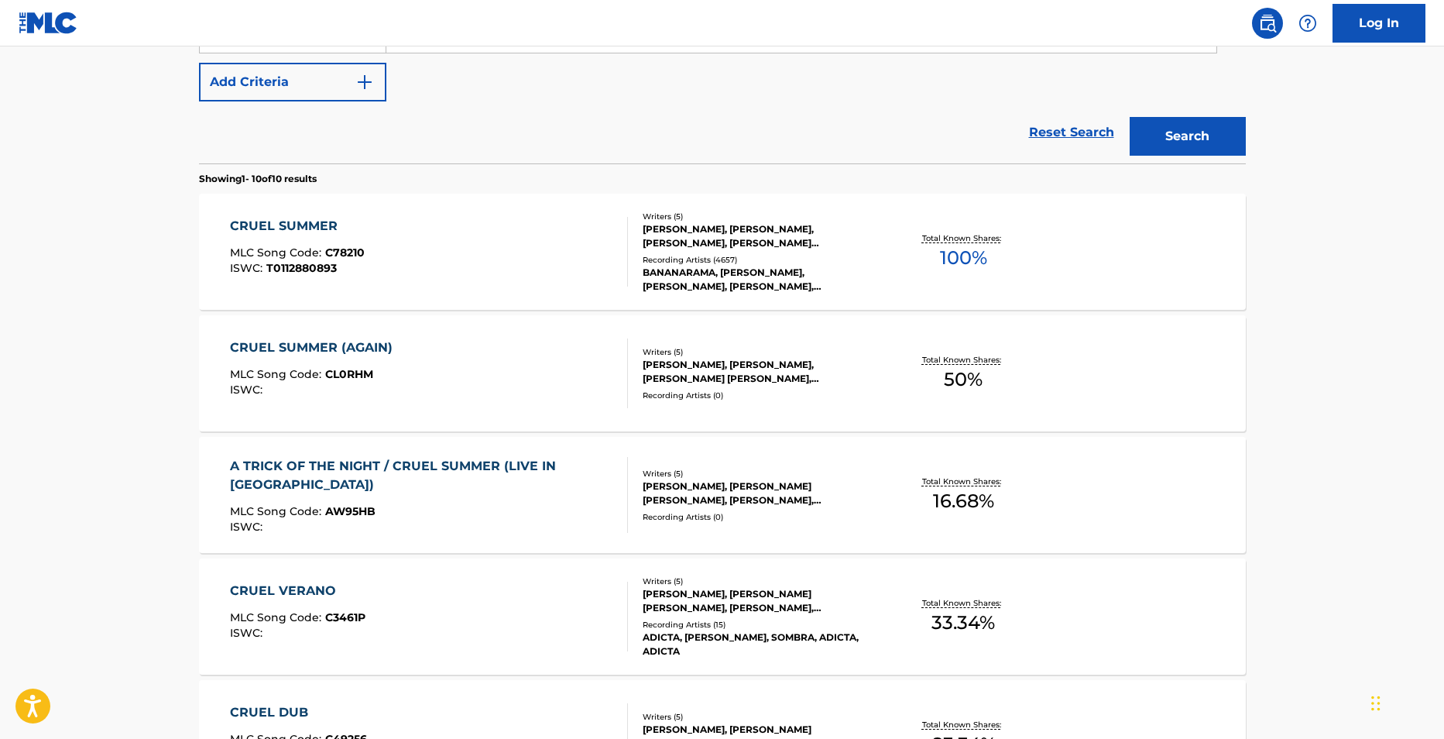
scroll to position [387, 0]
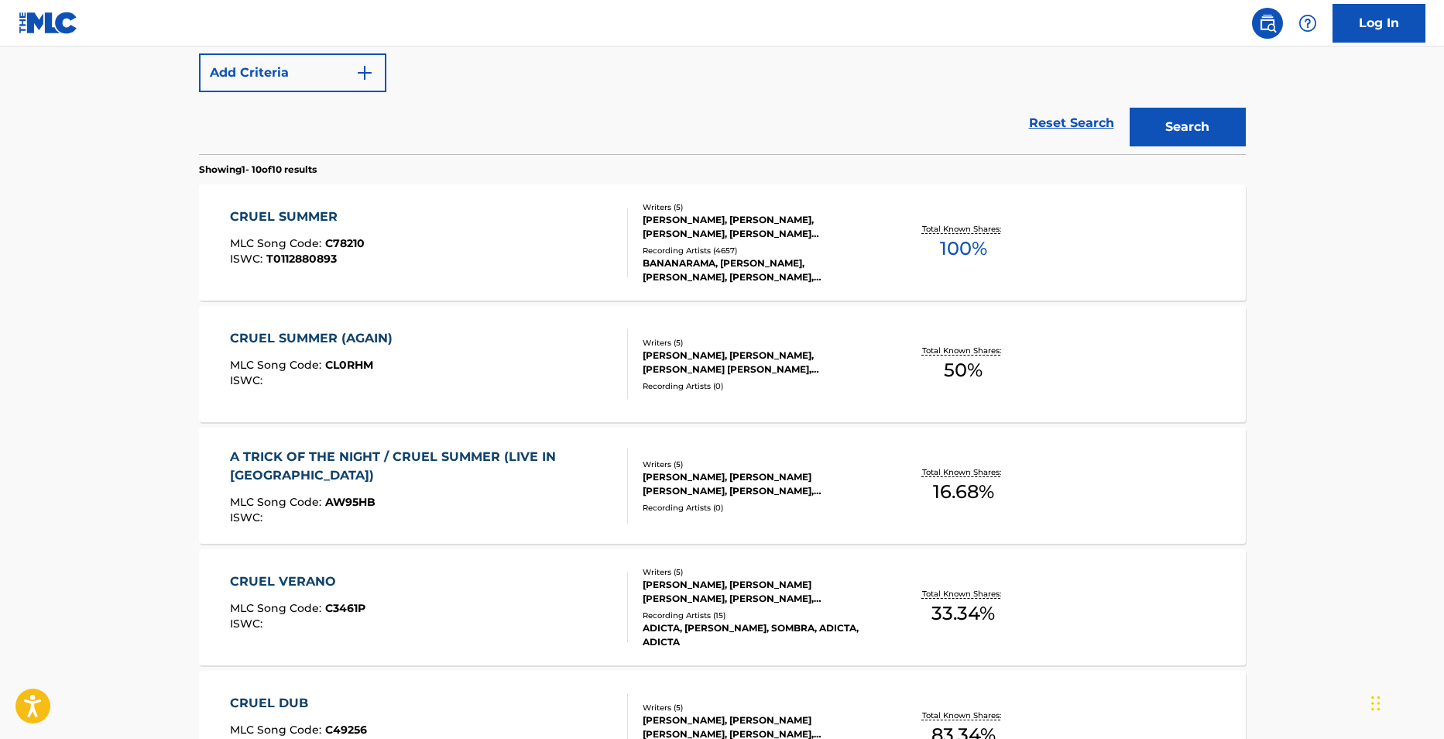
click at [278, 216] on div "CRUEL SUMMER" at bounding box center [297, 217] width 135 height 19
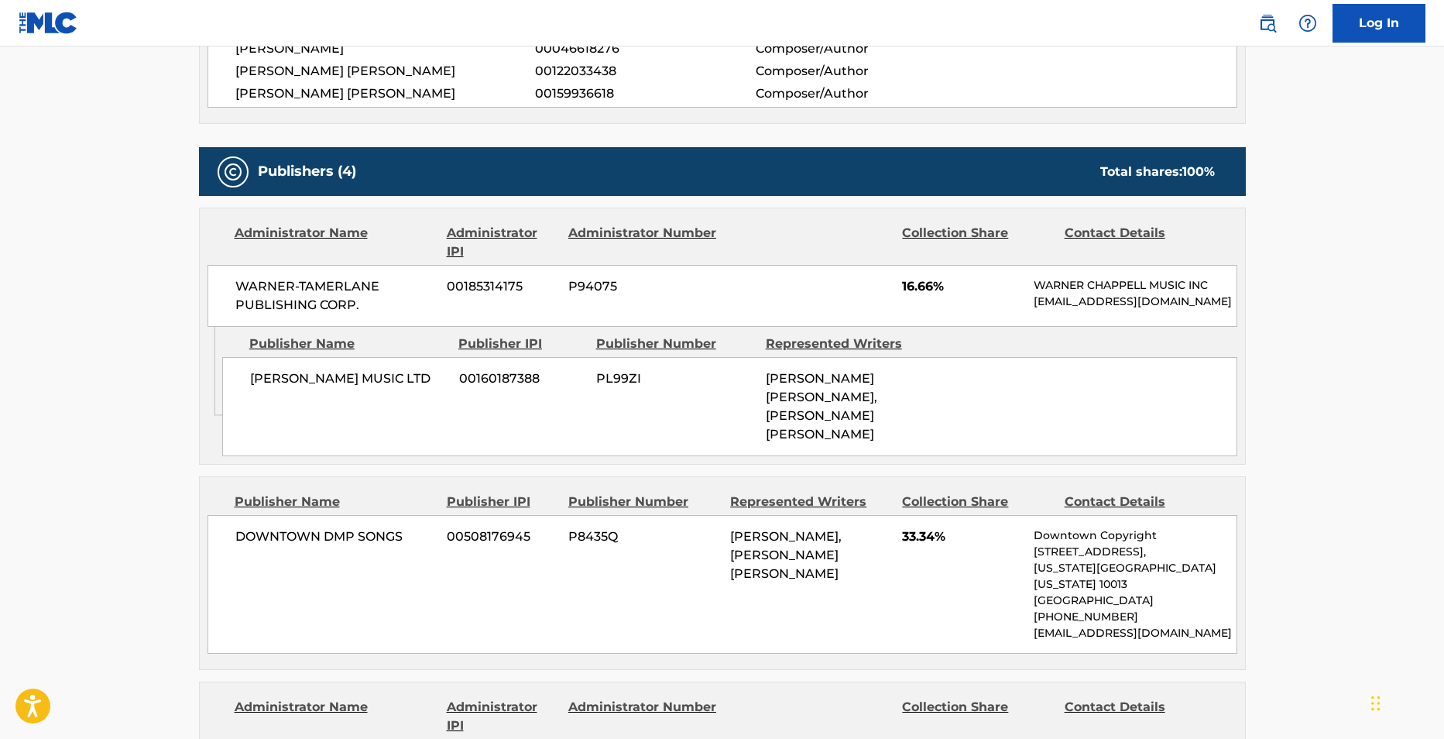
scroll to position [1007, 0]
click at [571, 501] on div "Publisher Number" at bounding box center [643, 502] width 150 height 19
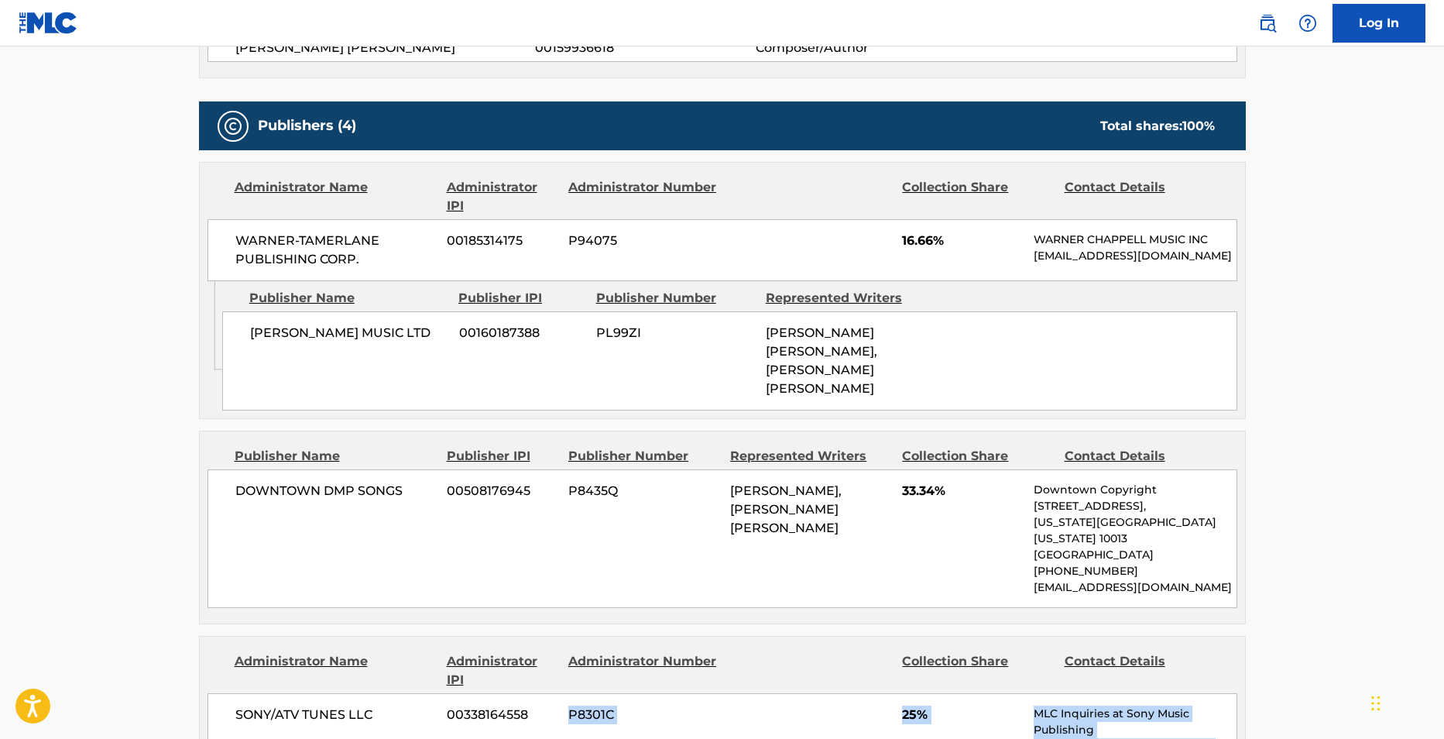
scroll to position [1129, 0]
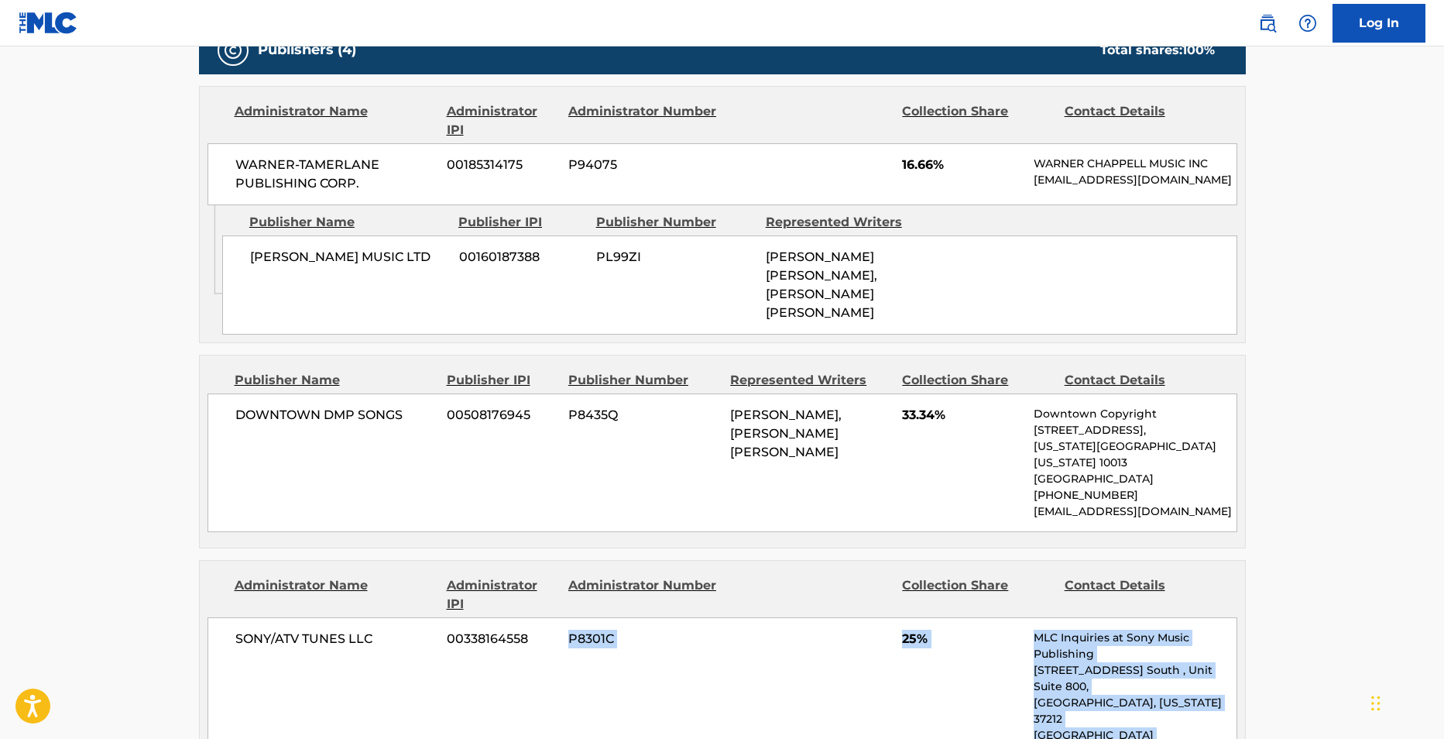
drag, startPoint x: 565, startPoint y: 730, endPoint x: 1757, endPoint y: 732, distance: 1191.6
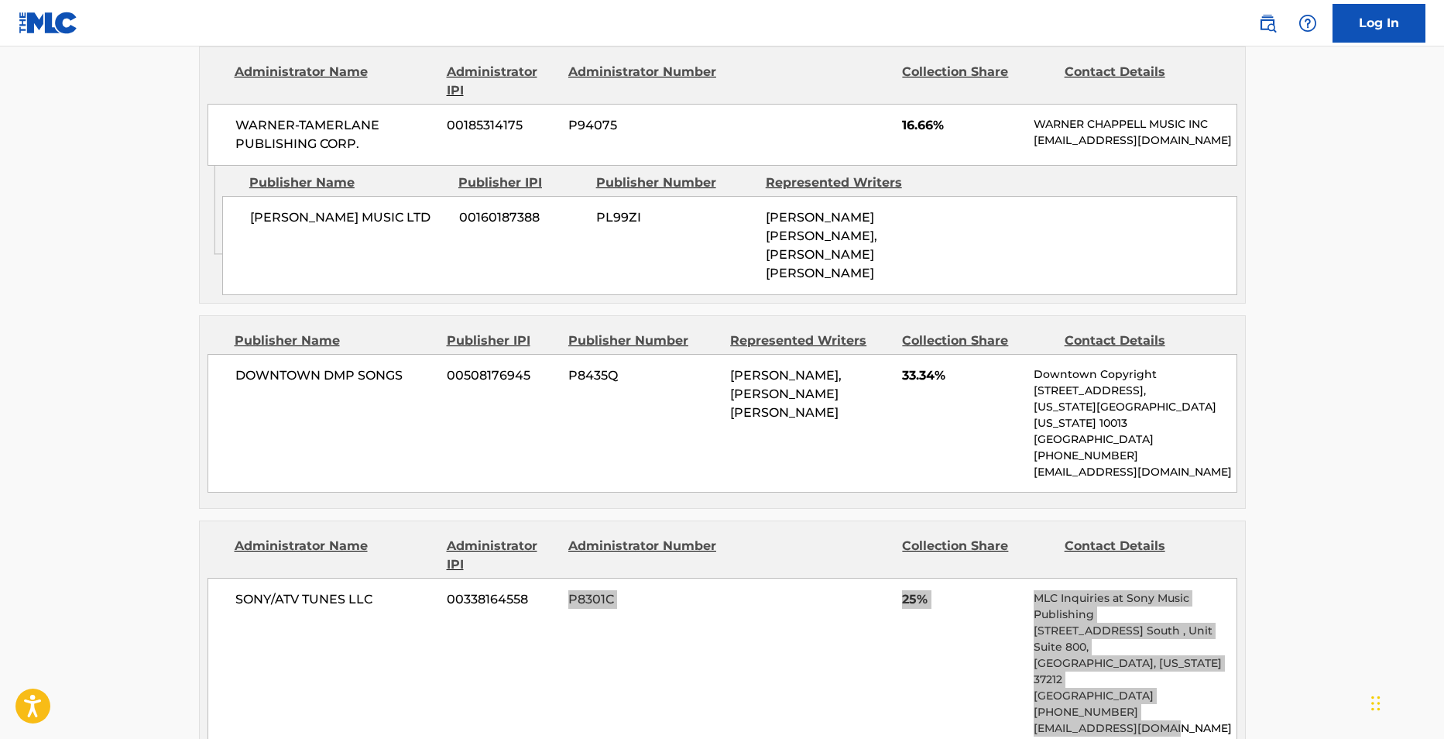
scroll to position [1284, 0]
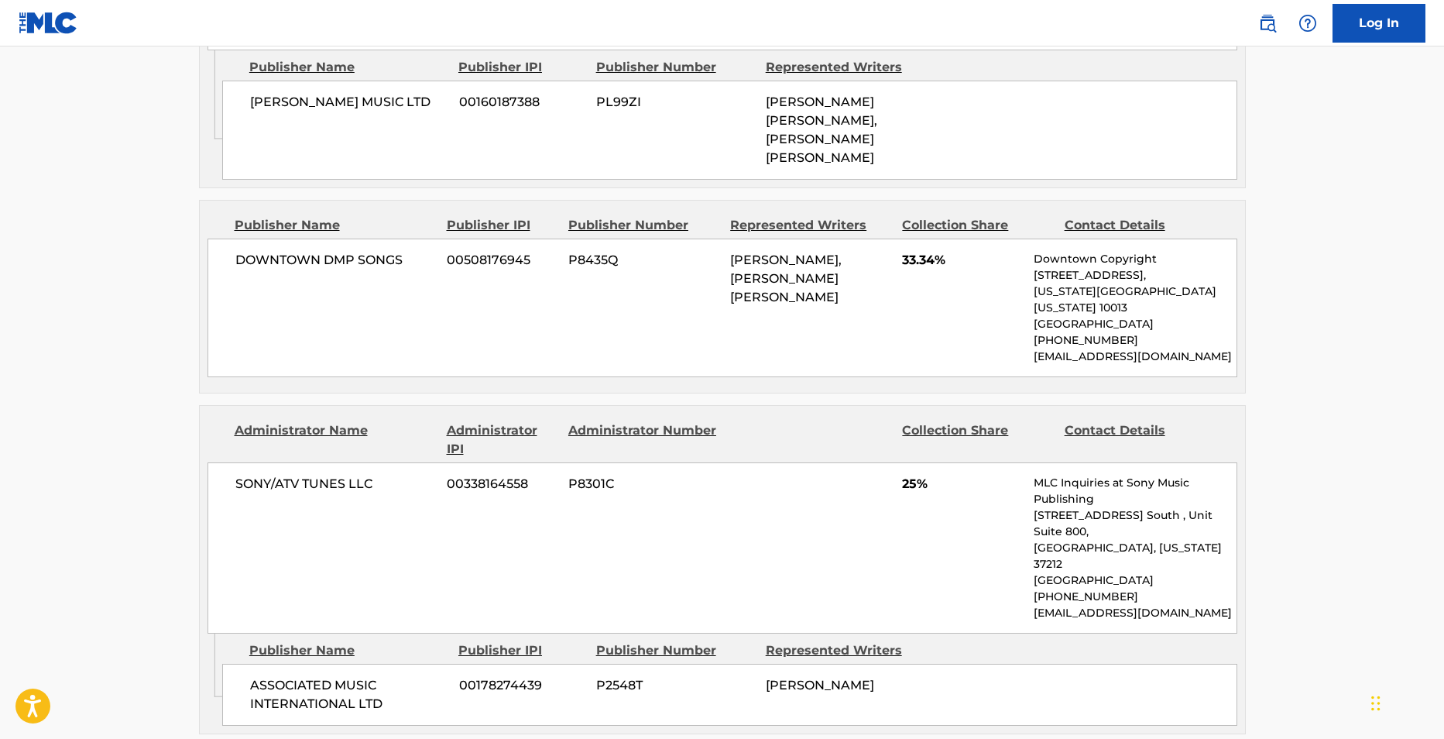
click at [456, 544] on div "SONY/ATV TUNES LLC 00338164558 P8301C 25% MLC Inquiries at Sony Music Publishin…" at bounding box center [723, 547] width 1030 height 171
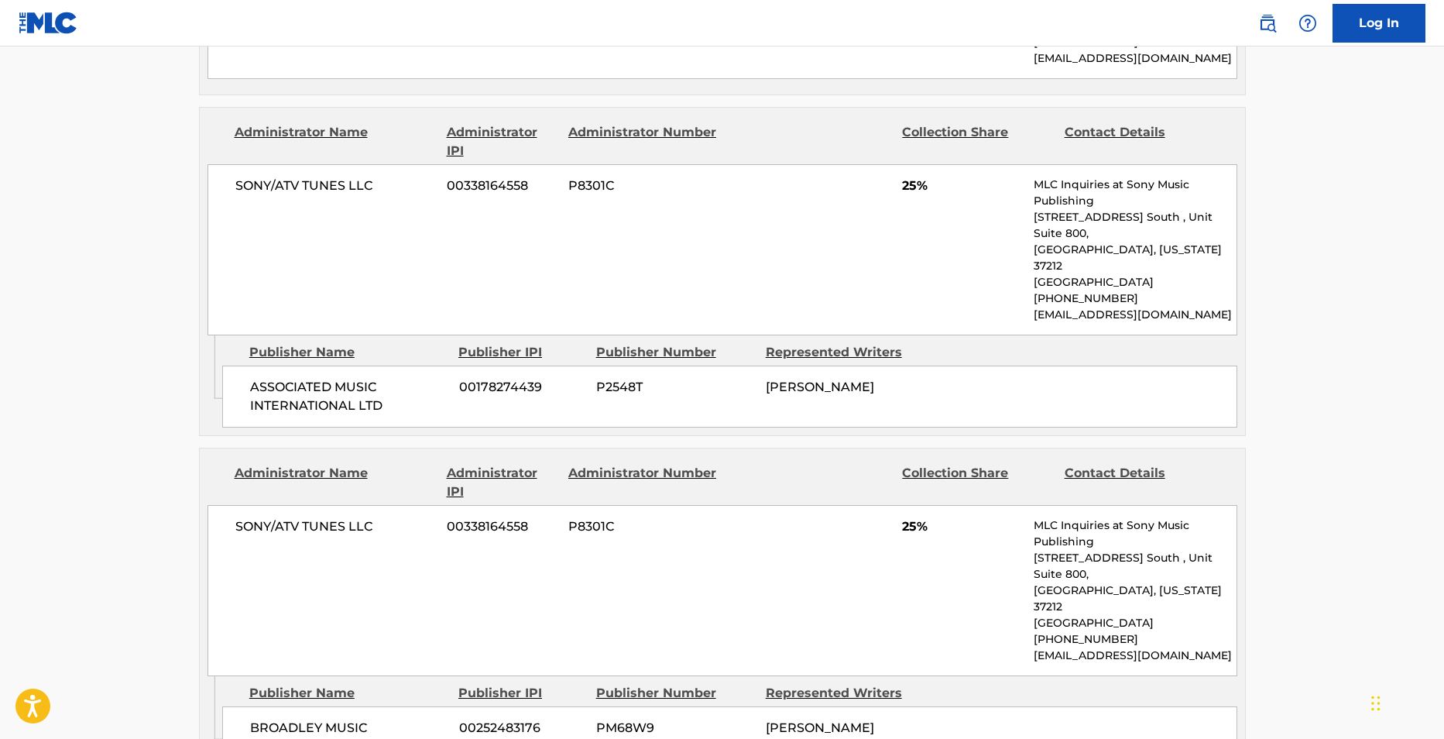
scroll to position [1587, 0]
